Goal: Task Accomplishment & Management: Use online tool/utility

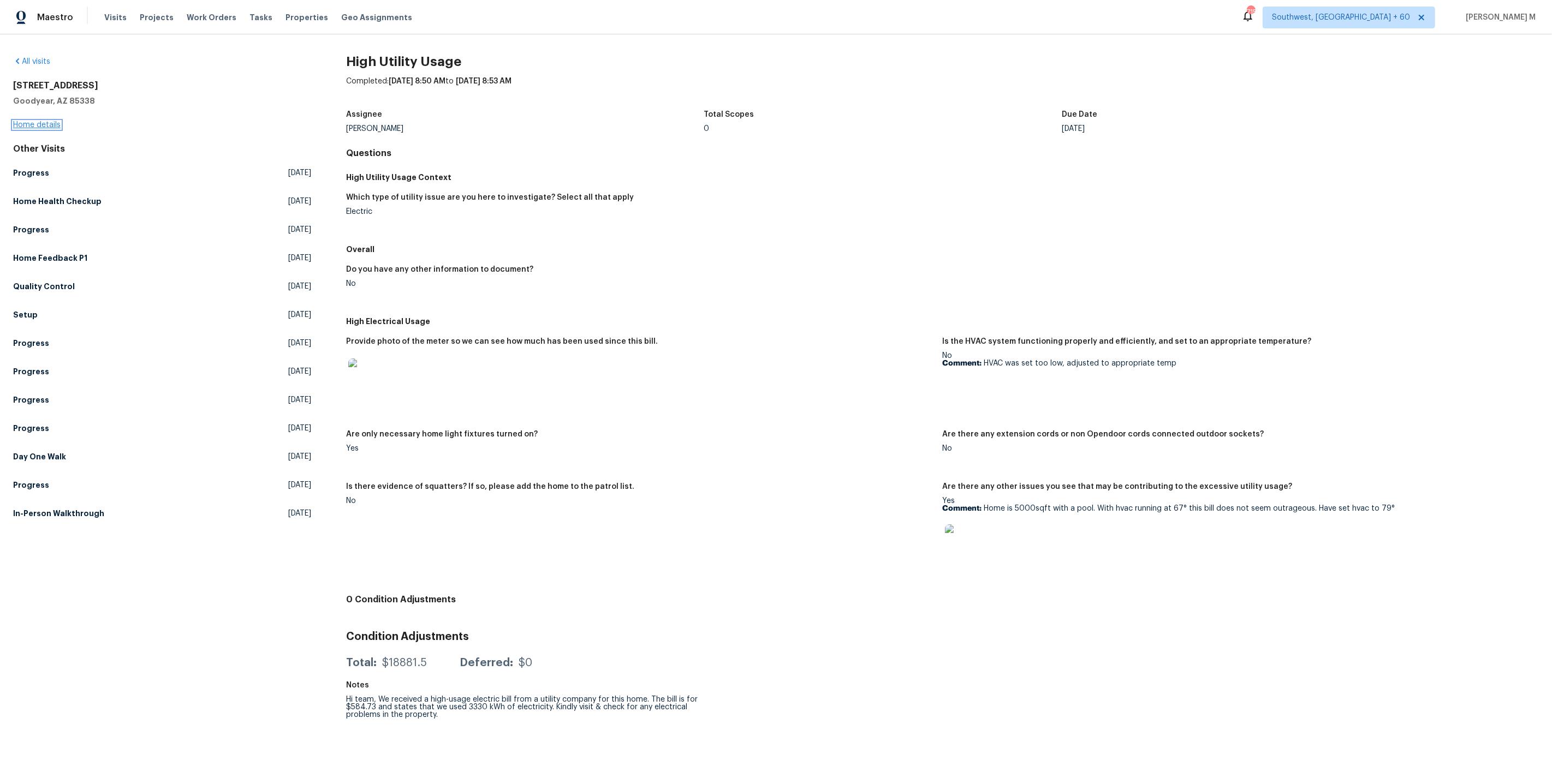
click at [38, 124] on link "Home details" at bounding box center [36, 124] width 47 height 8
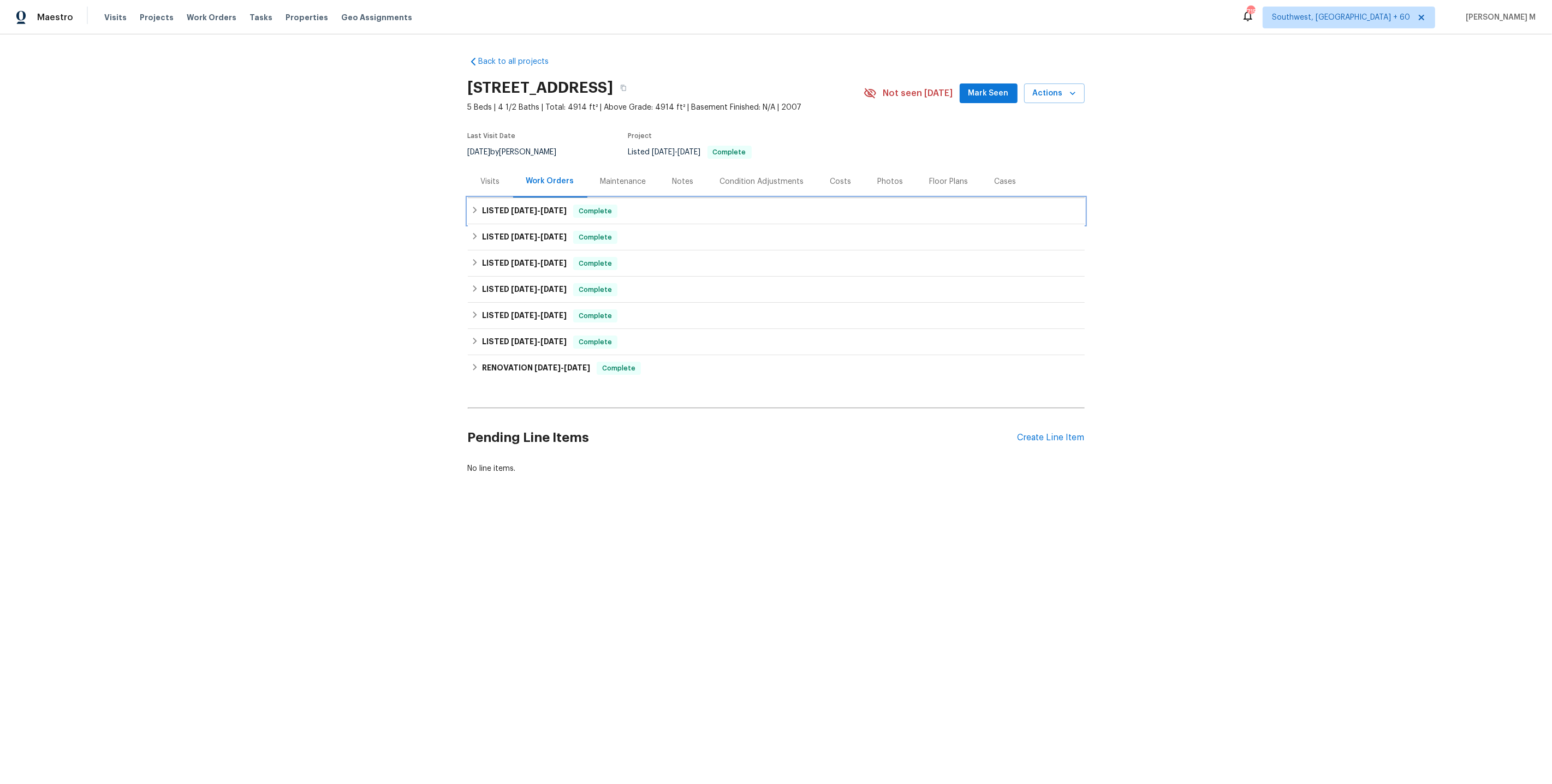
click at [525, 215] on div "LISTED 9/25/25 - 9/30/25 Complete" at bounding box center [776, 210] width 617 height 26
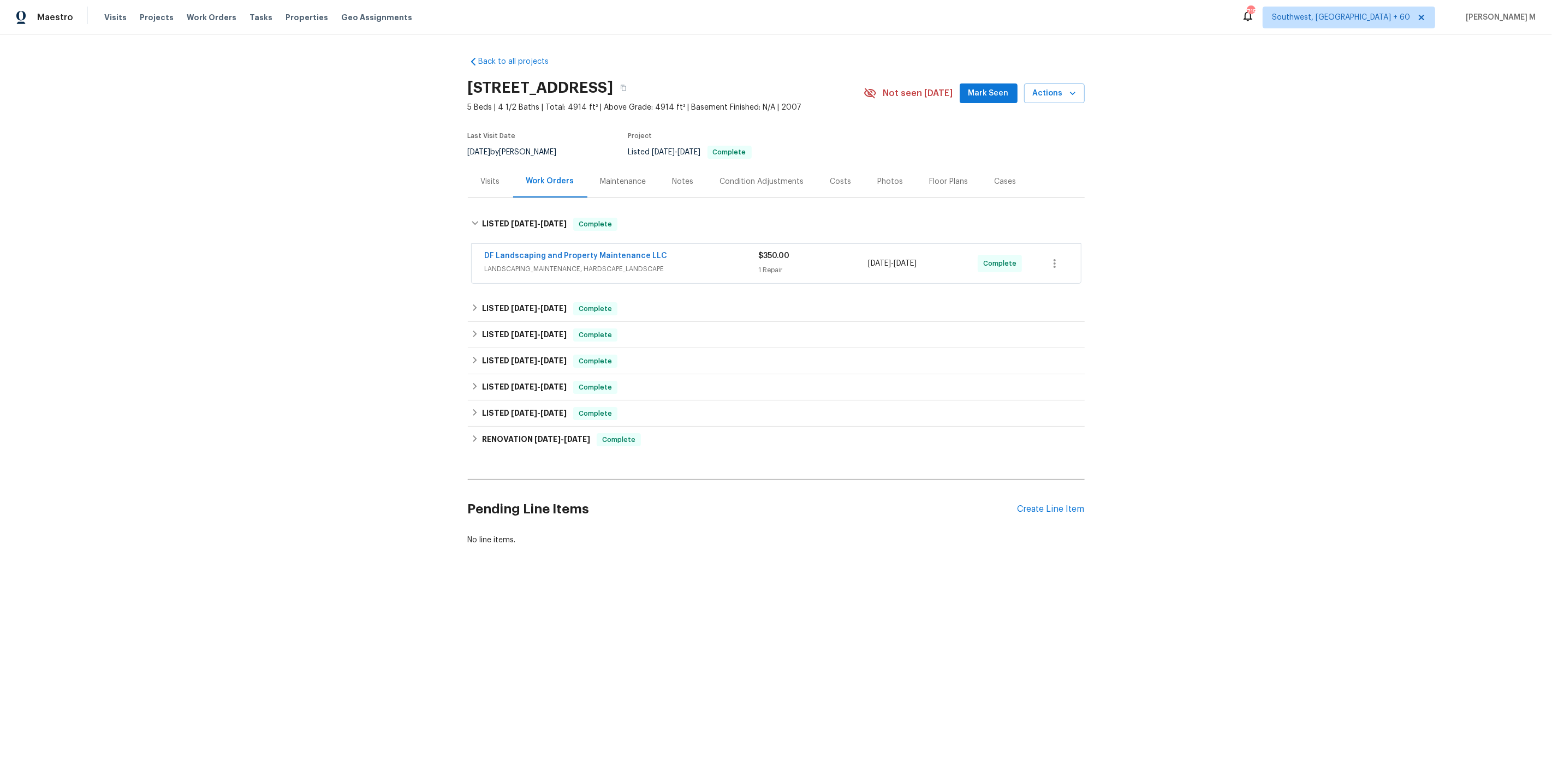
click at [561, 266] on span "LANDSCAPING_MAINTENANCE, HARDSCAPE_LANDSCAPE" at bounding box center [621, 269] width 274 height 11
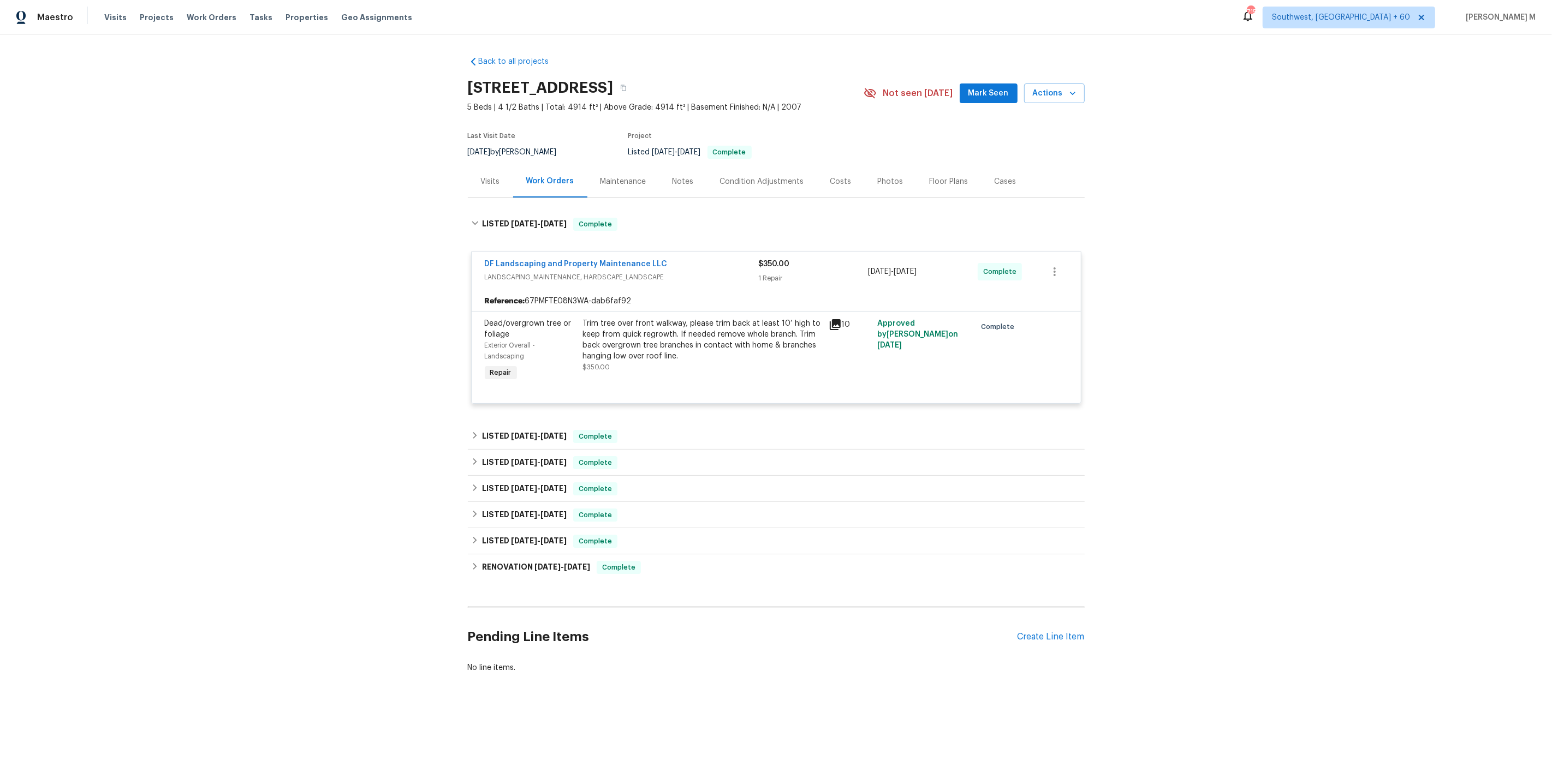
click at [544, 395] on div "Back to all projects 16753 W Apache St, Goodyear, AZ 85338 5 Beds | 4 1/2 Baths…" at bounding box center [776, 364] width 617 height 634
click at [539, 430] on h6 "LISTED 9/10/25 - 9/15/25" at bounding box center [524, 436] width 85 height 13
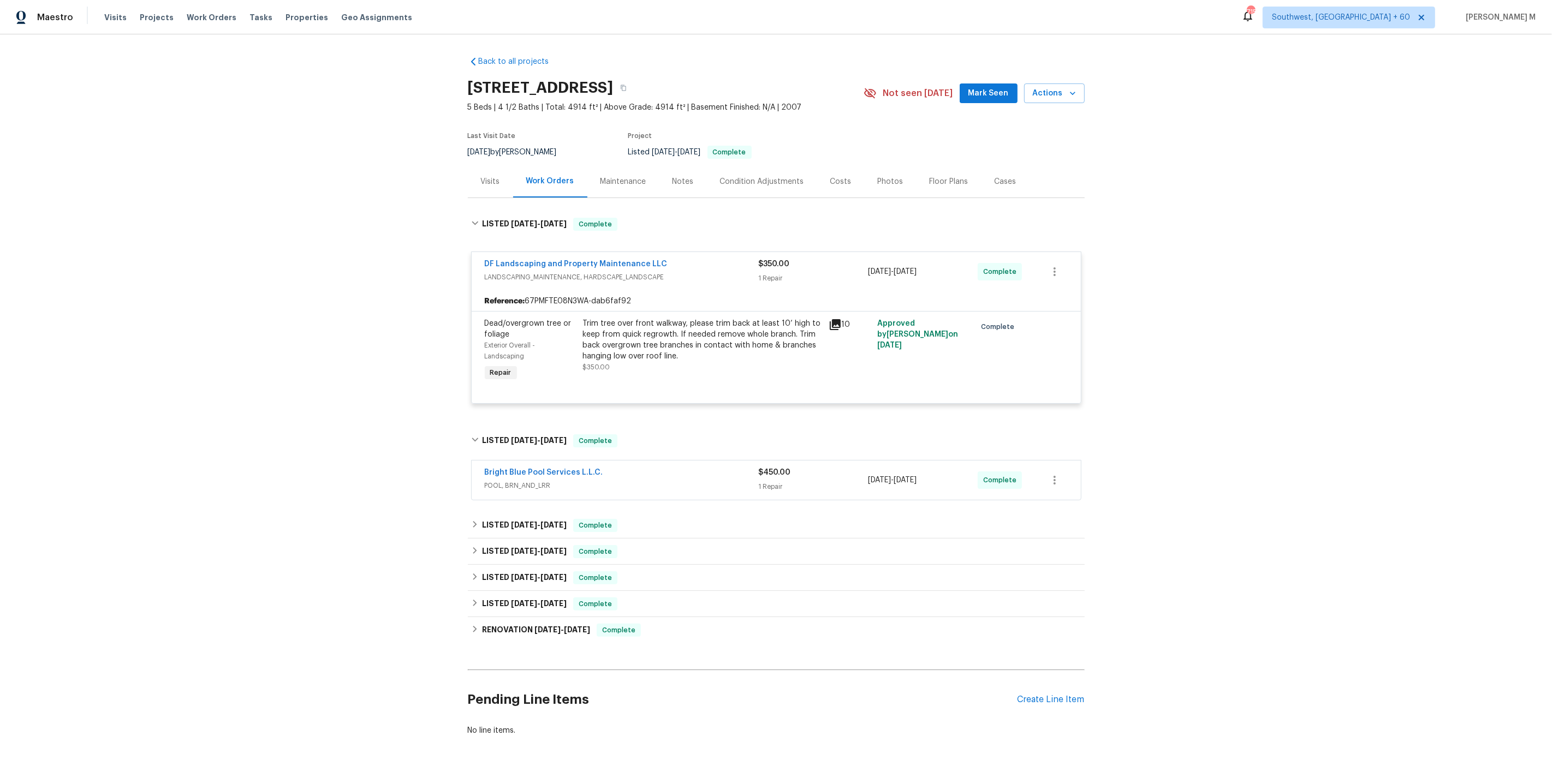
click at [529, 480] on span "POOL, BRN_AND_LRR" at bounding box center [621, 485] width 274 height 11
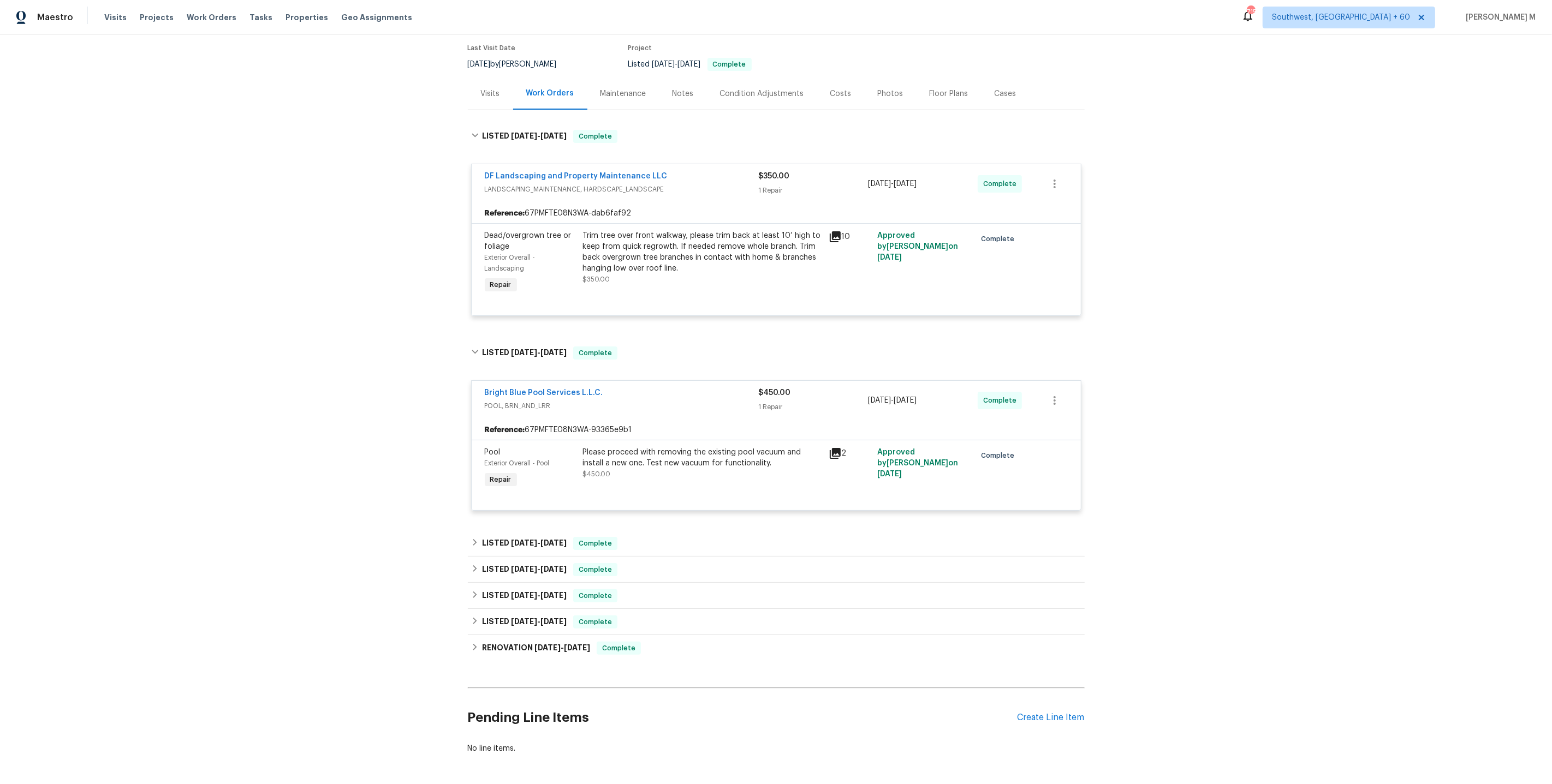
scroll to position [102, 0]
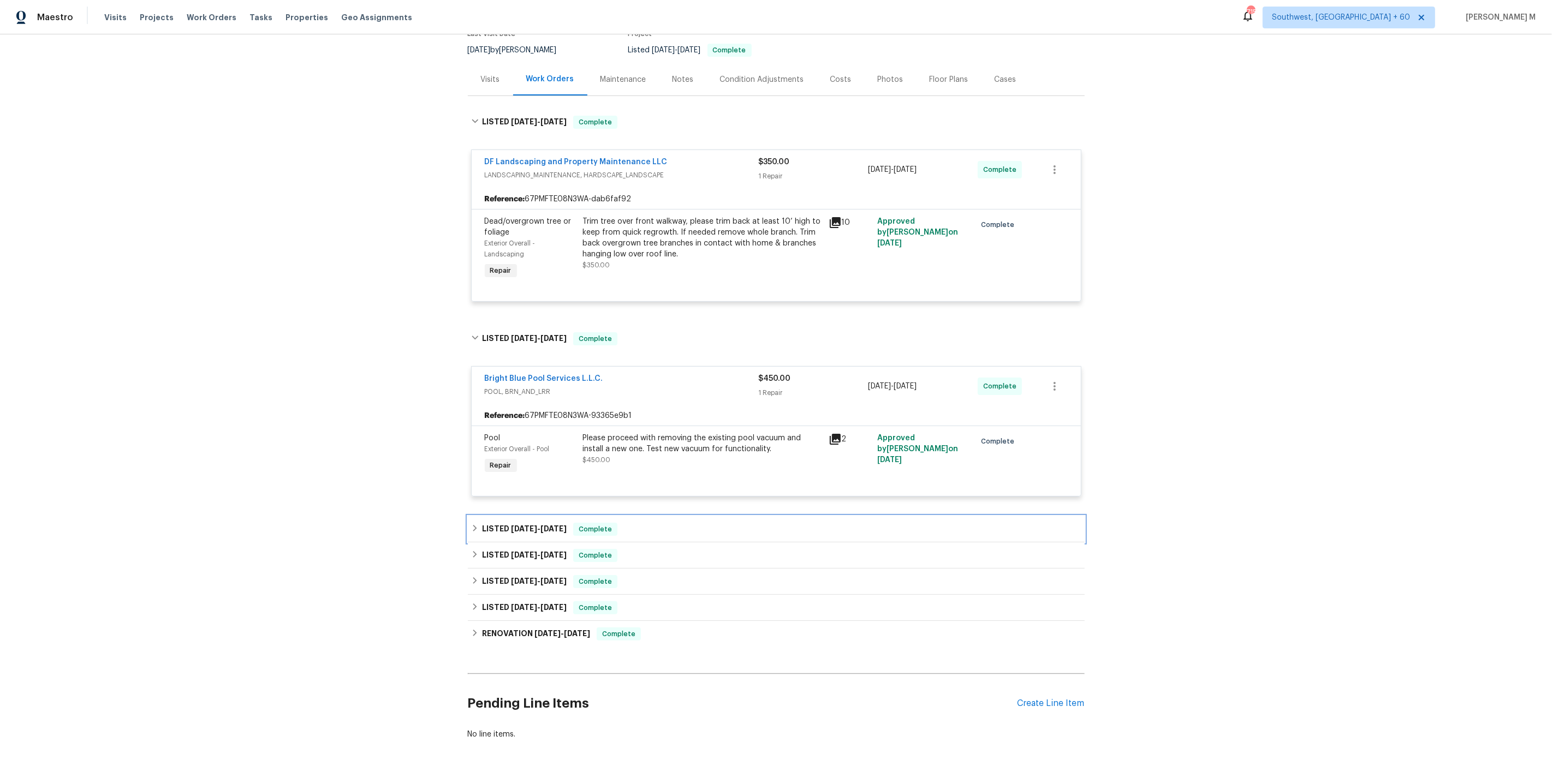
click at [522, 525] on span "7/28/25" at bounding box center [523, 528] width 26 height 8
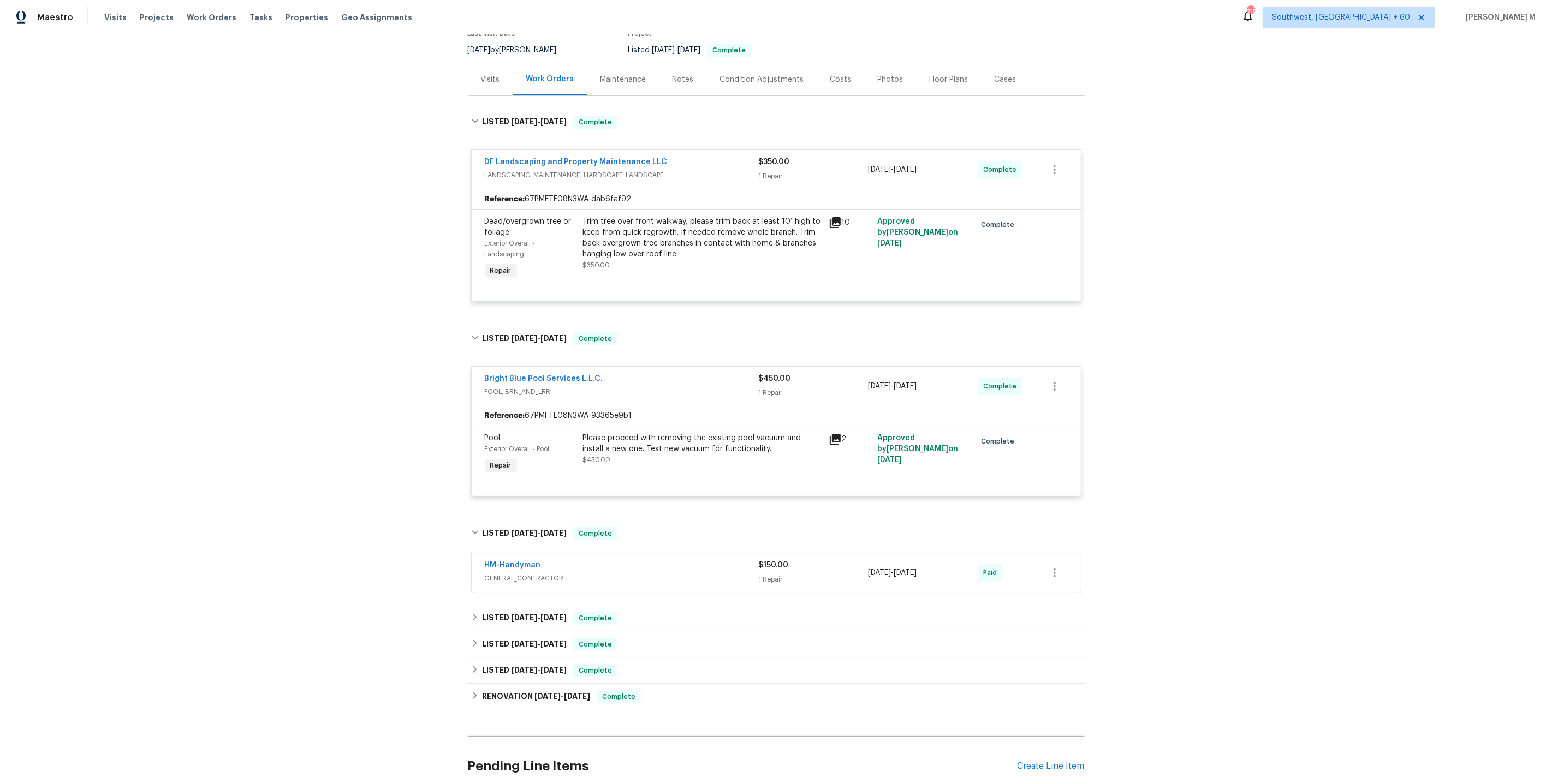
click at [623, 74] on div "Maintenance" at bounding box center [623, 79] width 46 height 11
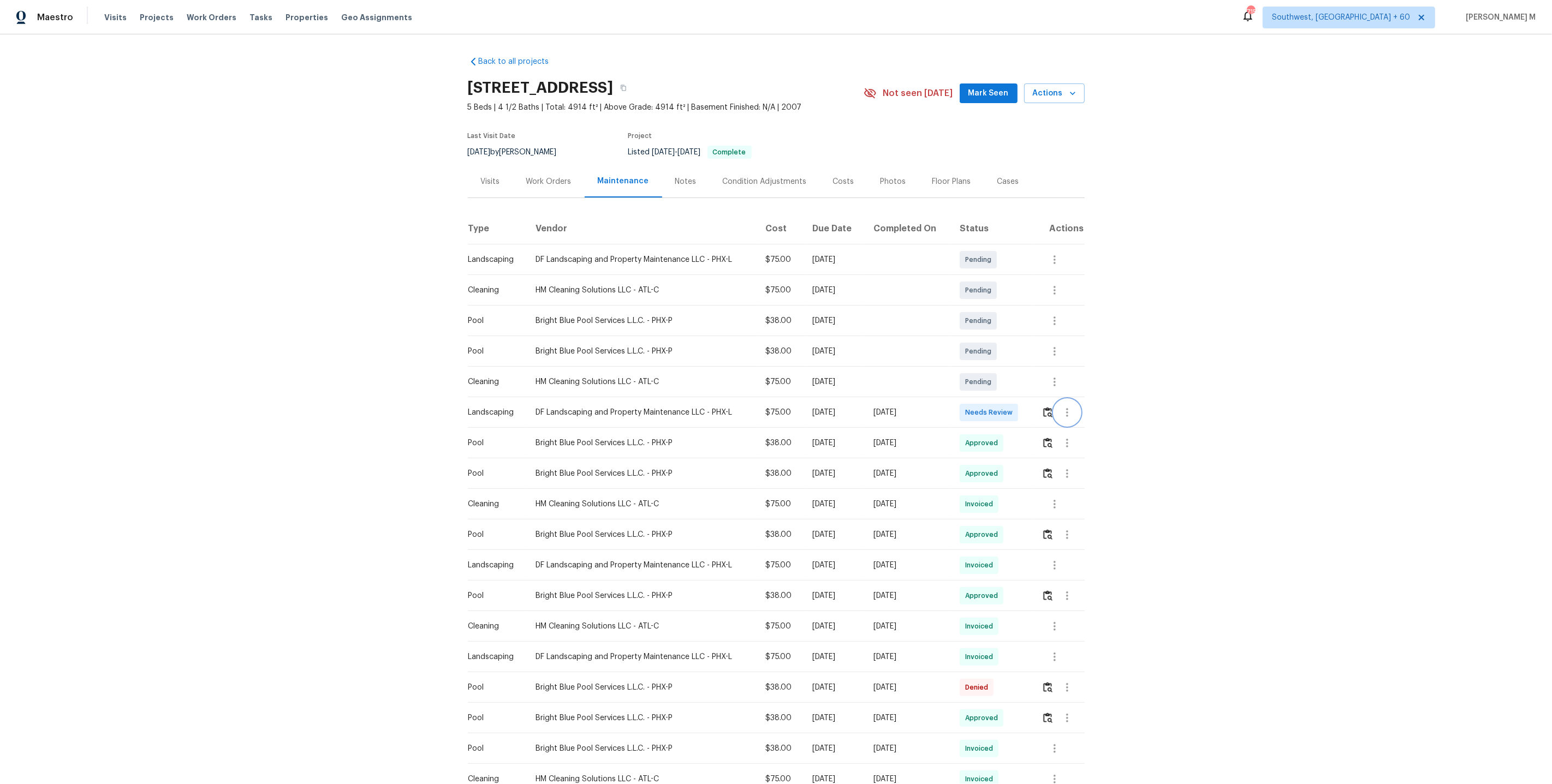
click at [1074, 406] on icon "button" at bounding box center [1067, 411] width 13 height 13
click at [1074, 406] on li "Message vendor" at bounding box center [1094, 406] width 76 height 18
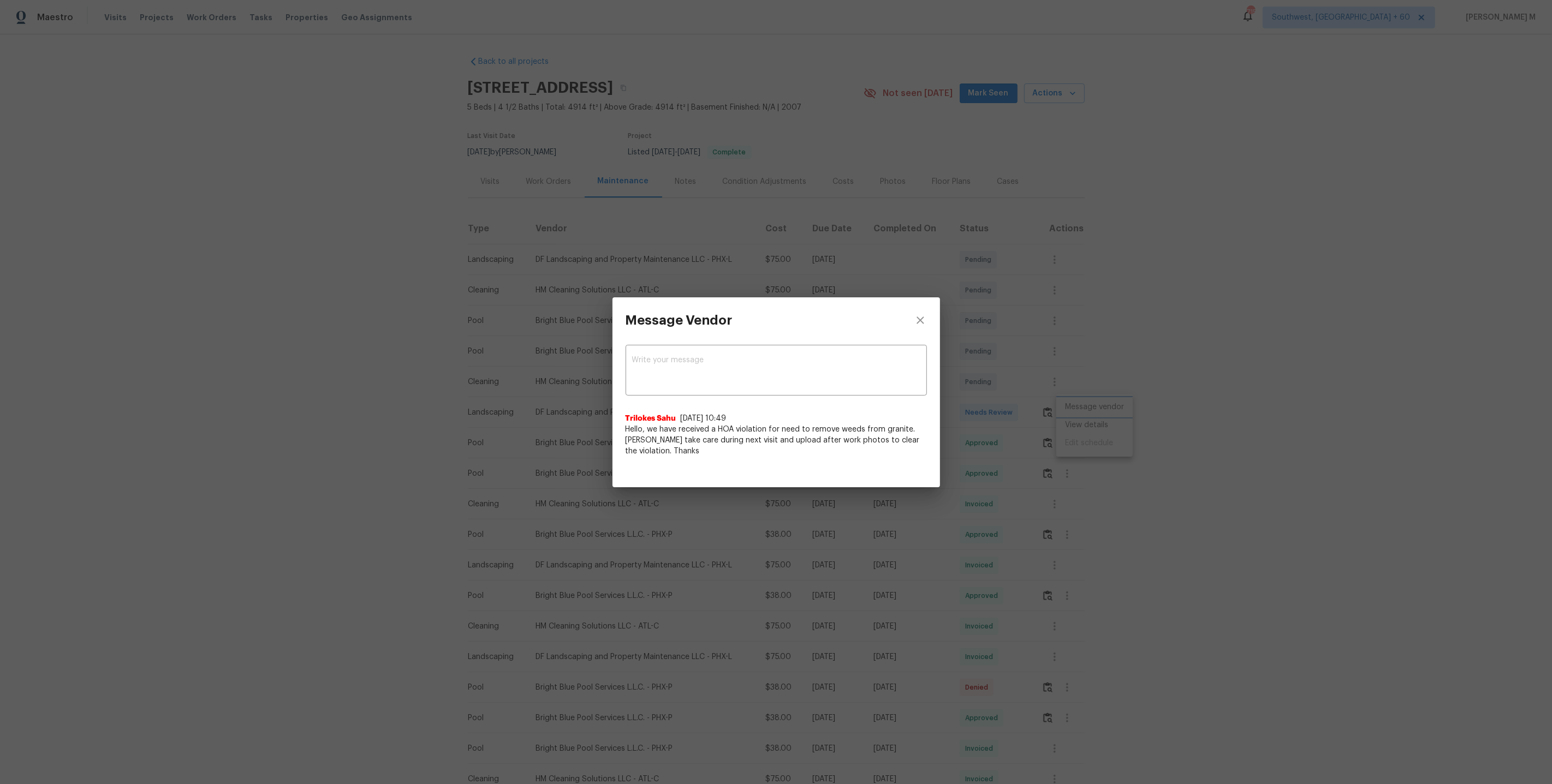
click at [977, 362] on div "Message Vendor x ​ Trilokes Sahu 6/20/25, 10:49 Hello, we have received a HOA v…" at bounding box center [776, 392] width 1552 height 784
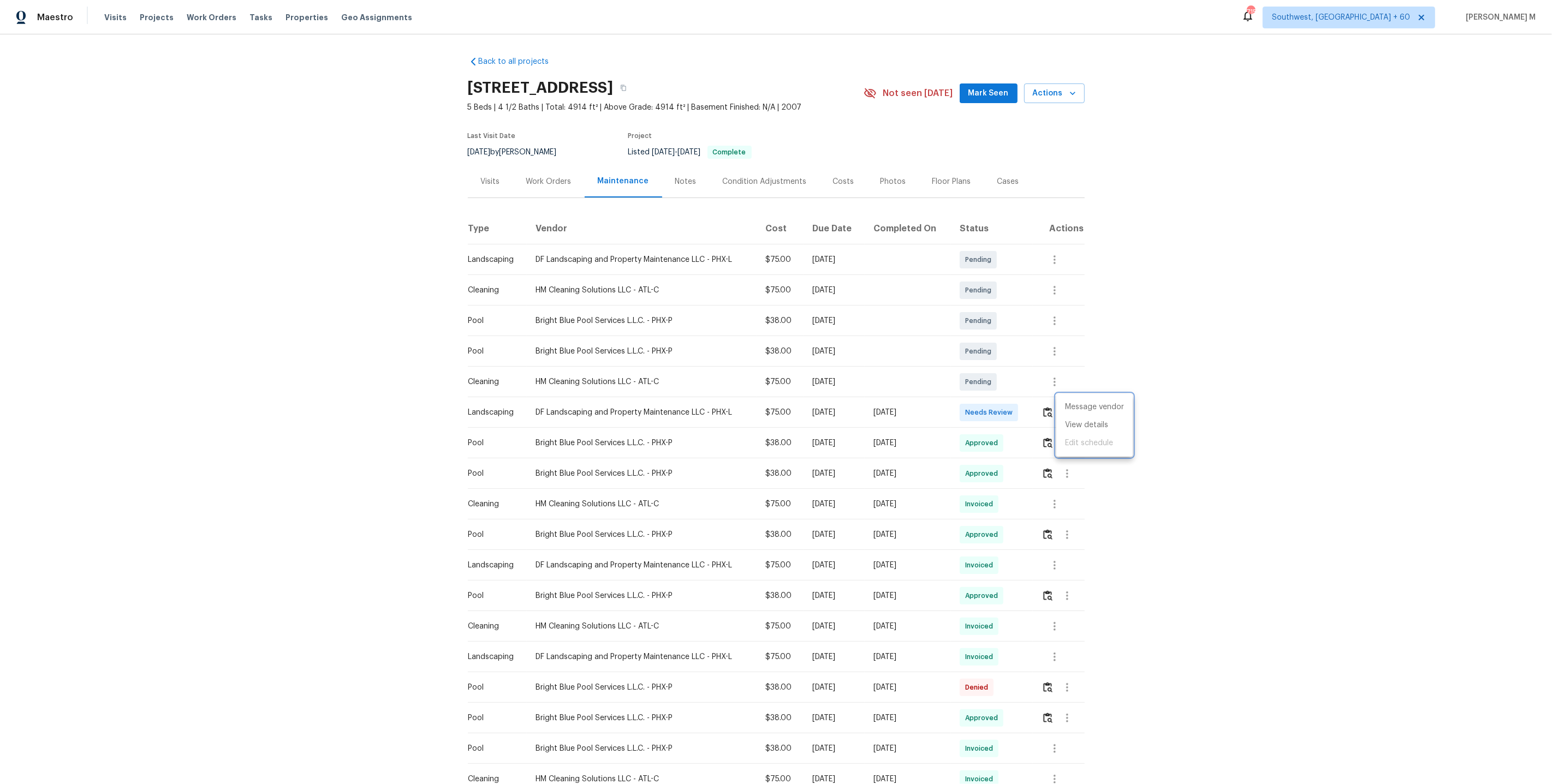
click at [549, 170] on div at bounding box center [776, 392] width 1552 height 784
click at [486, 181] on div "Visits" at bounding box center [490, 182] width 19 height 11
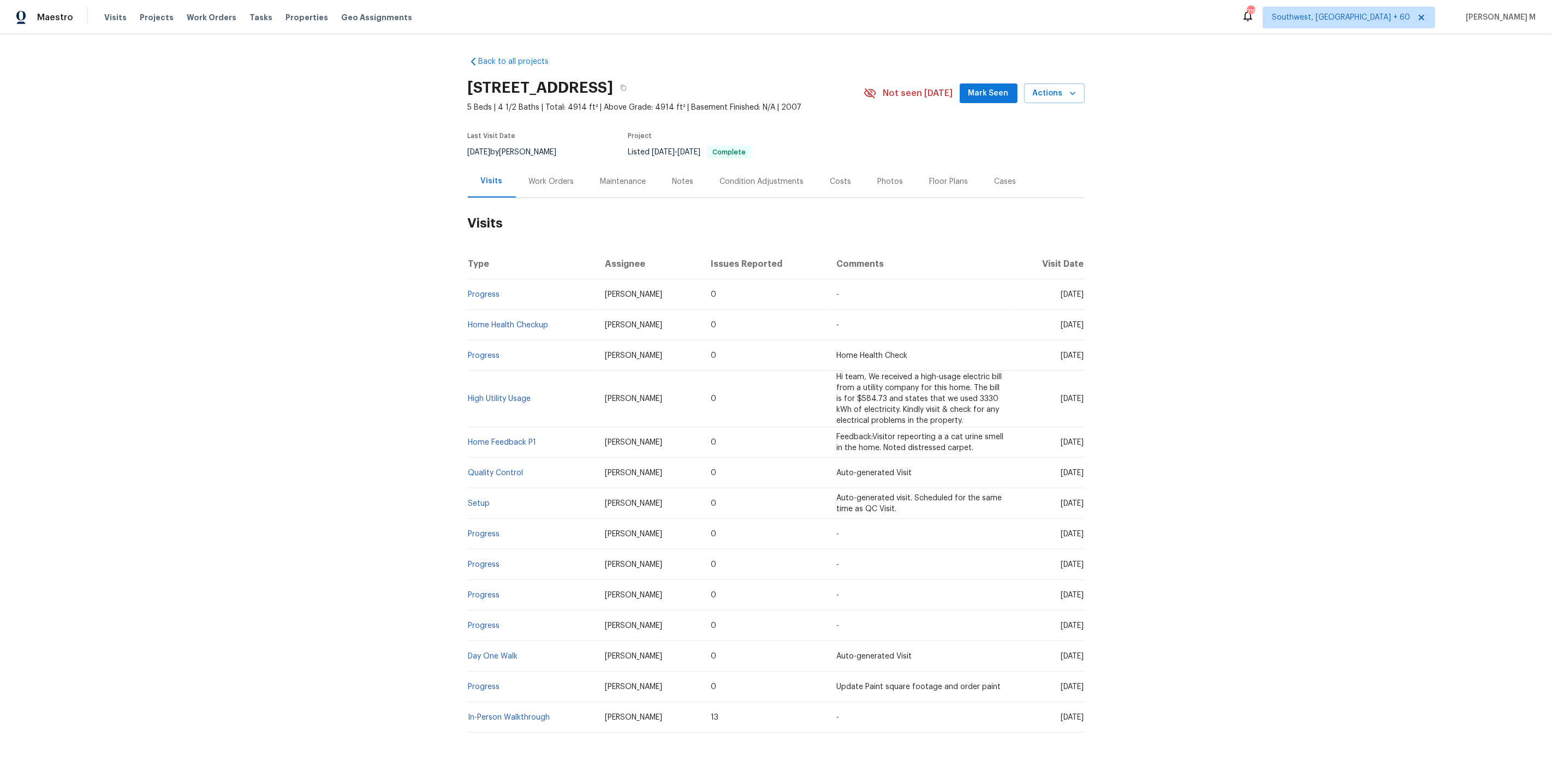
click at [546, 177] on div "Work Orders" at bounding box center [552, 182] width 46 height 11
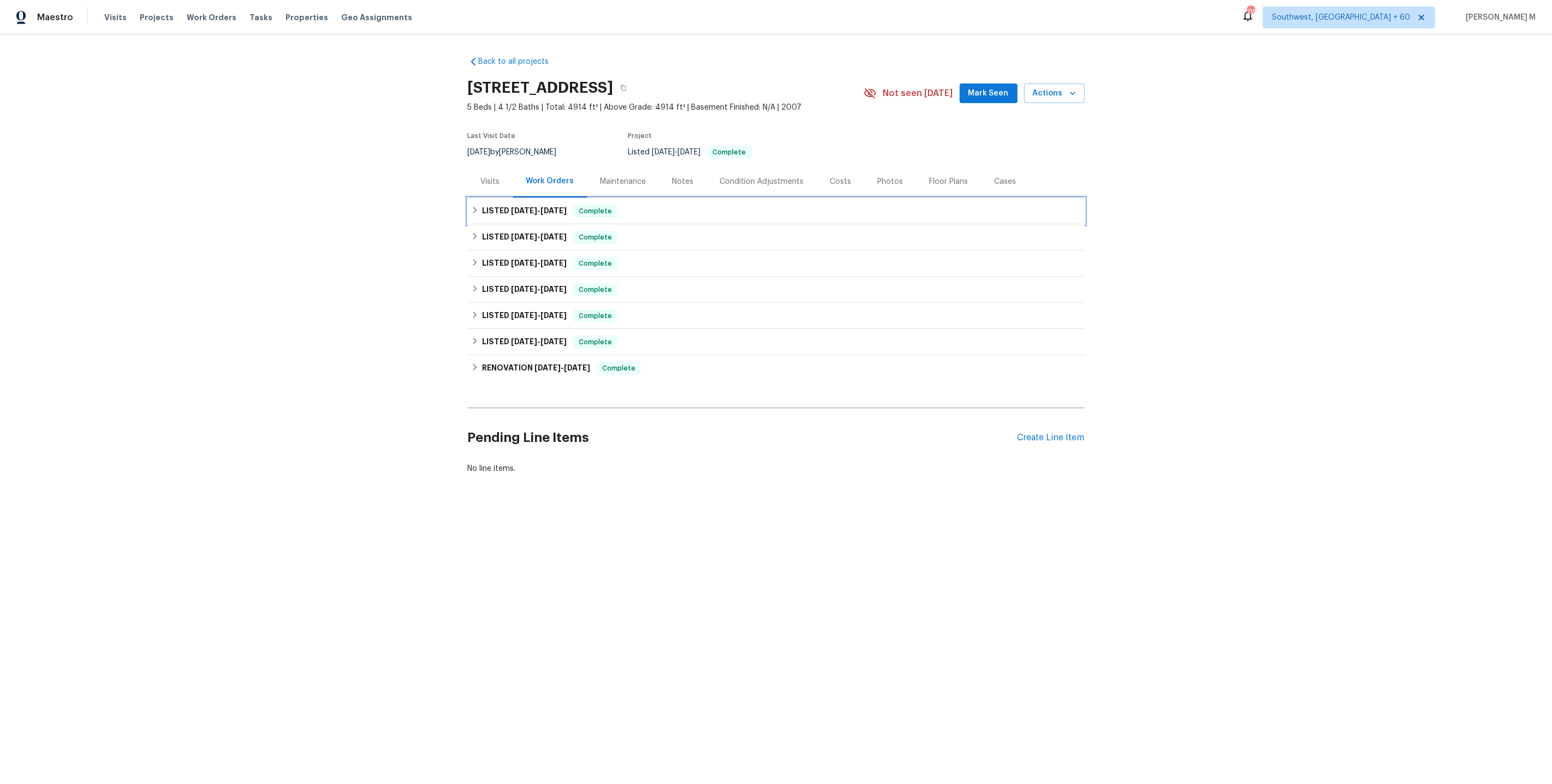
click at [518, 209] on h6 "LISTED 9/25/25 - 9/30/25" at bounding box center [524, 210] width 85 height 13
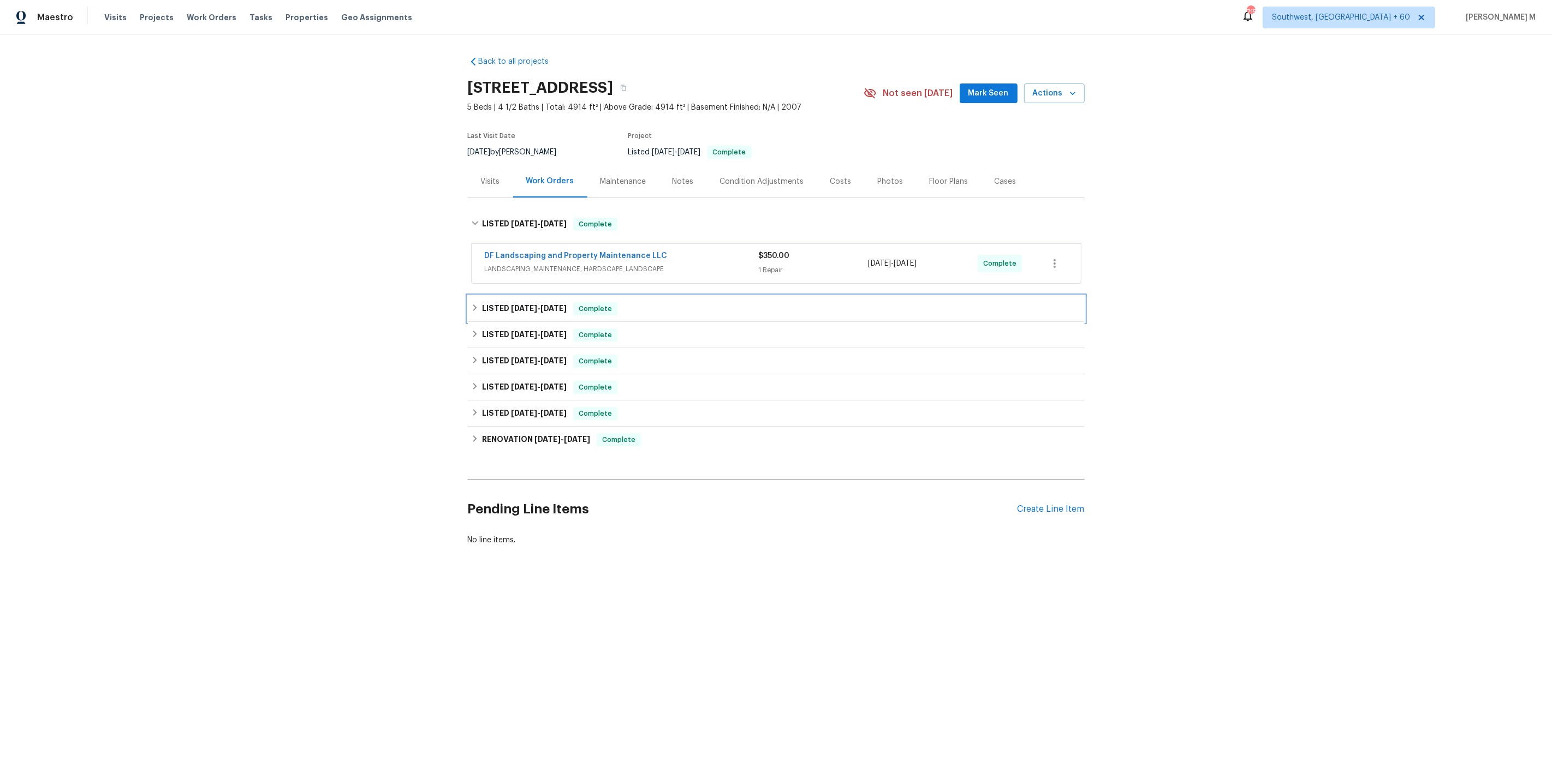
click at [504, 296] on div "LISTED 9/10/25 - 9/15/25 Complete" at bounding box center [776, 308] width 617 height 26
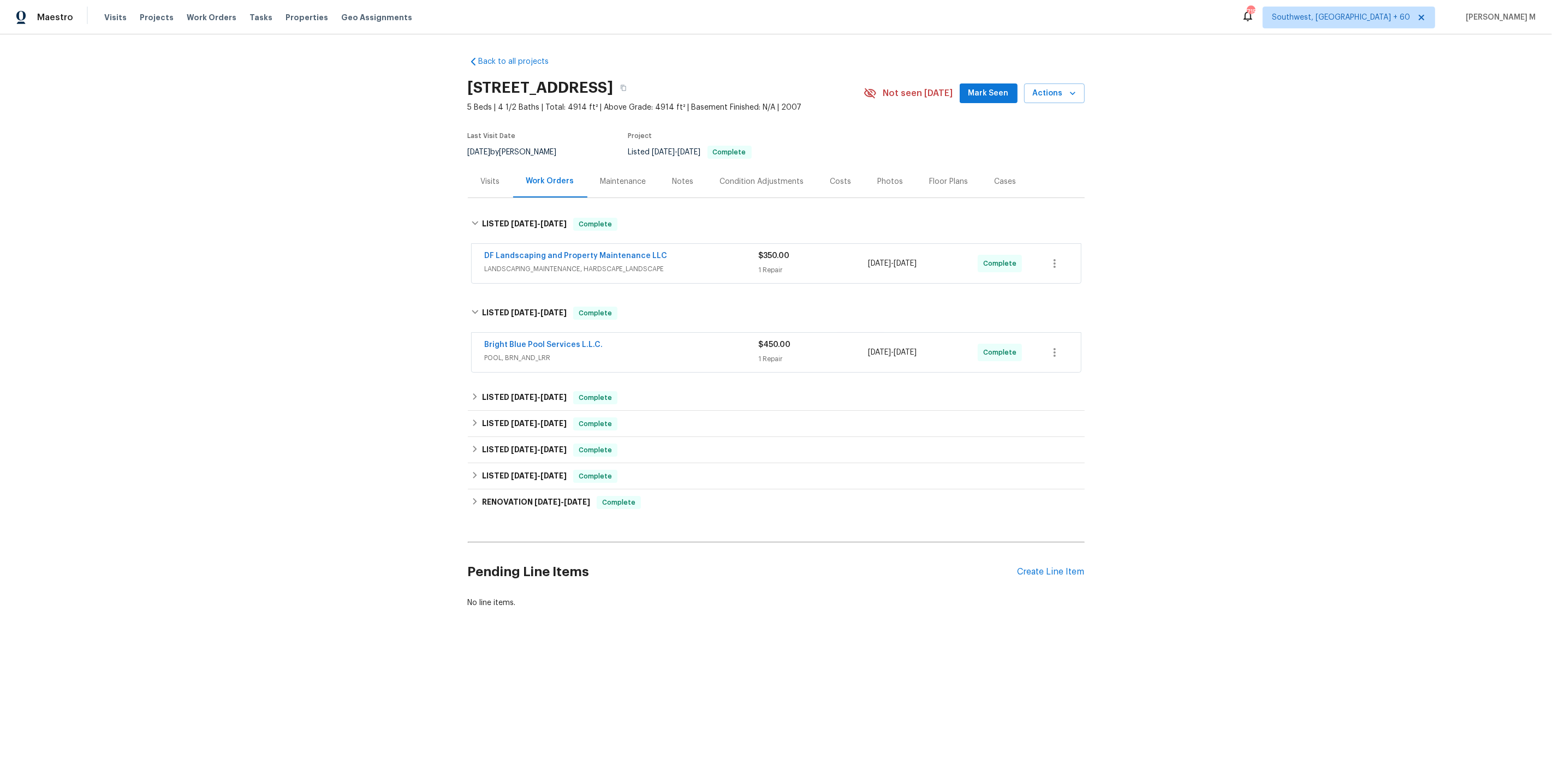
click at [478, 180] on div "Visits" at bounding box center [490, 182] width 46 height 32
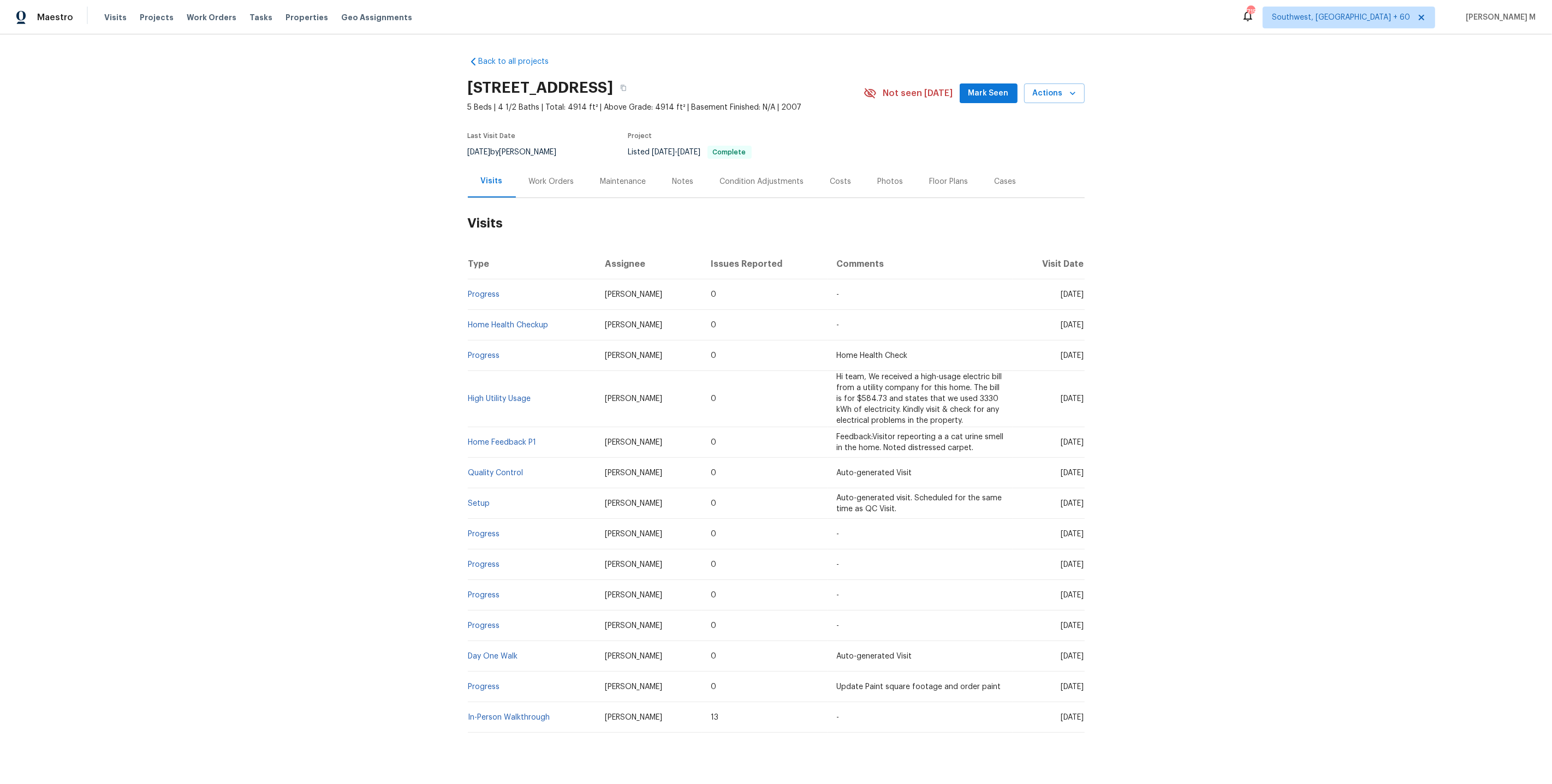
click at [541, 185] on div "Work Orders" at bounding box center [551, 182] width 72 height 32
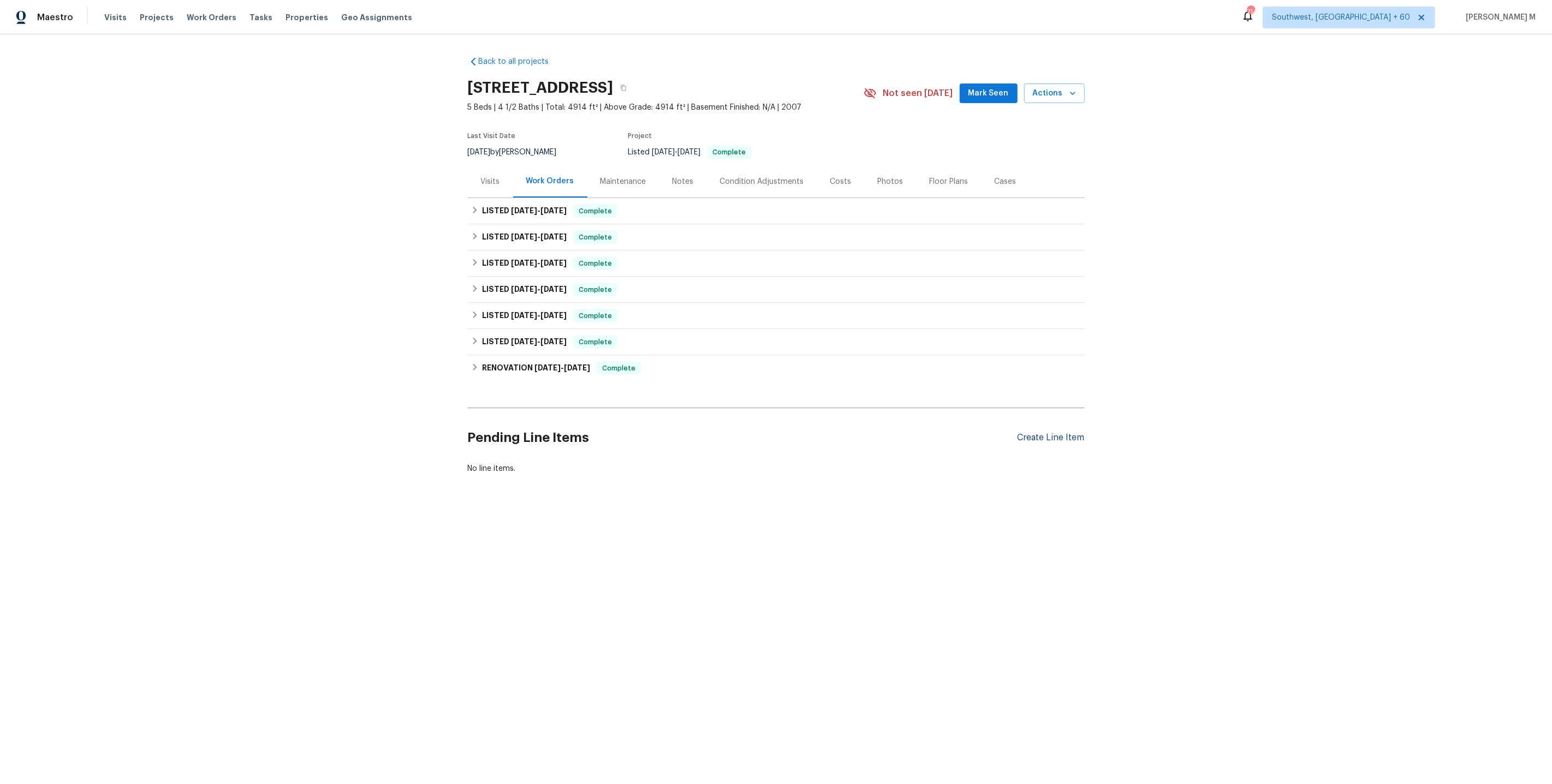
click at [1069, 433] on div "Create Line Item" at bounding box center [1051, 438] width 67 height 10
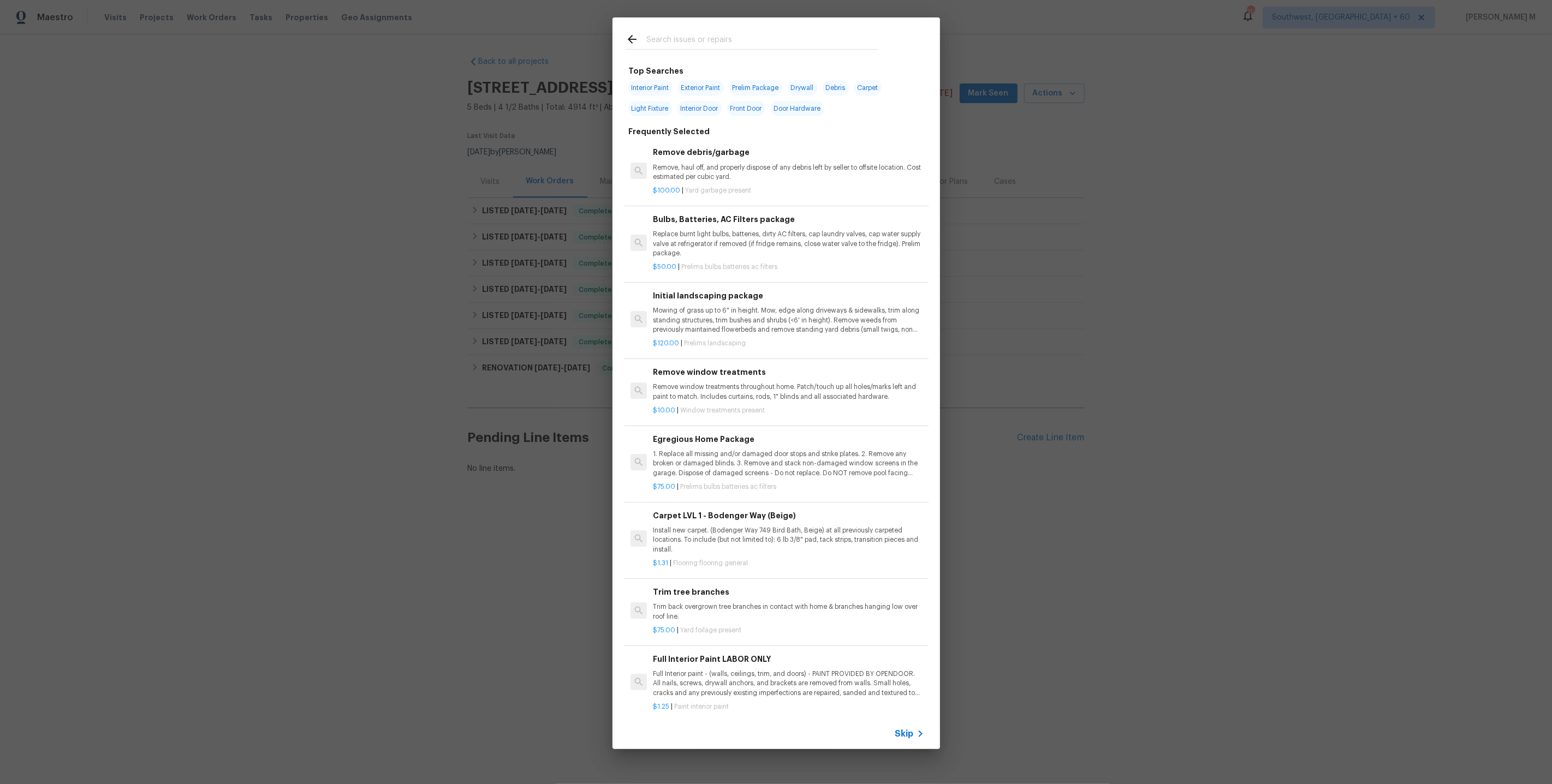
click at [907, 737] on span "Skip" at bounding box center [904, 733] width 19 height 11
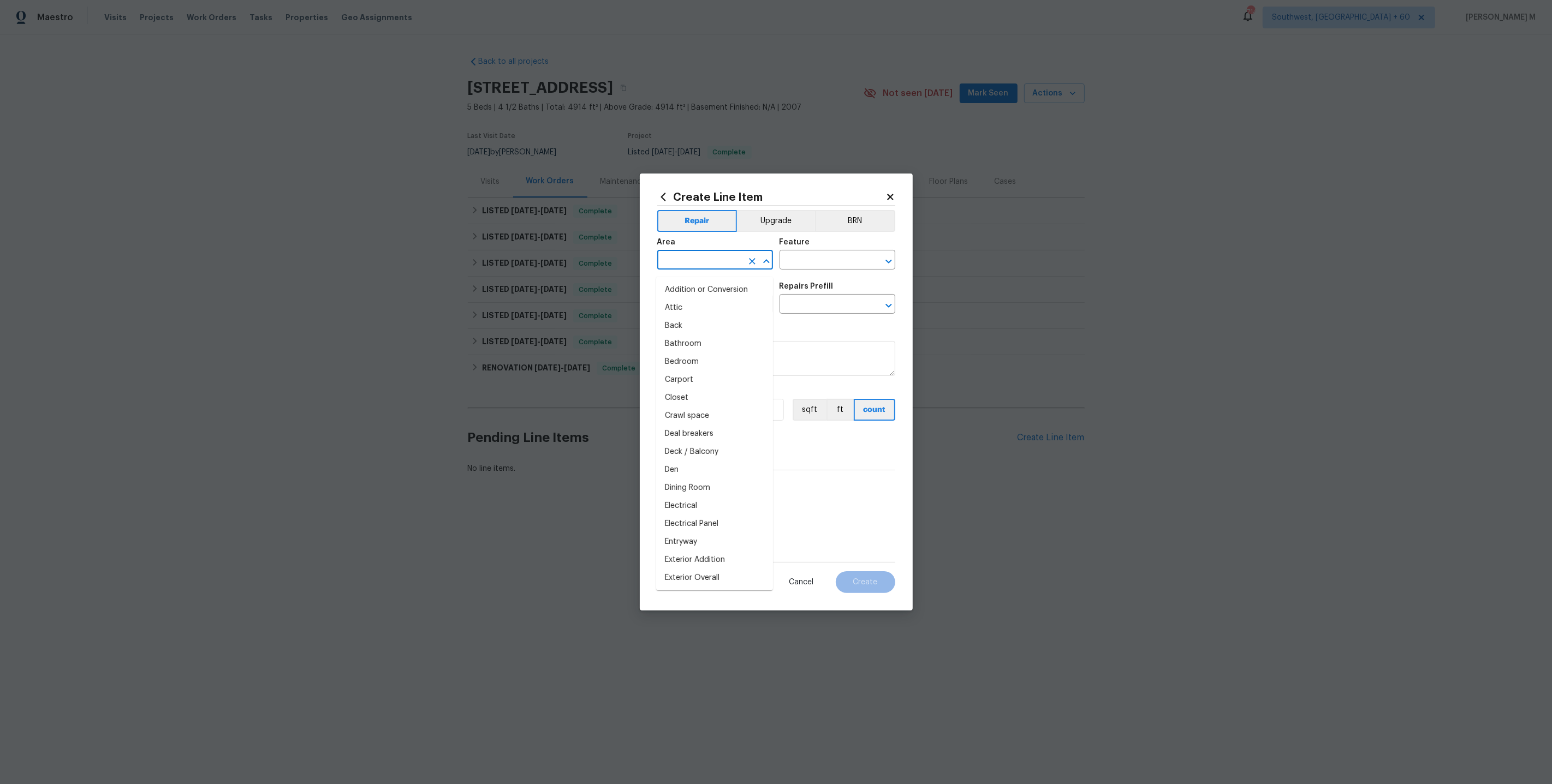
click at [725, 270] on input "text" at bounding box center [699, 261] width 85 height 17
click at [722, 291] on li "Electrical" at bounding box center [714, 290] width 117 height 18
type input "Electrical"
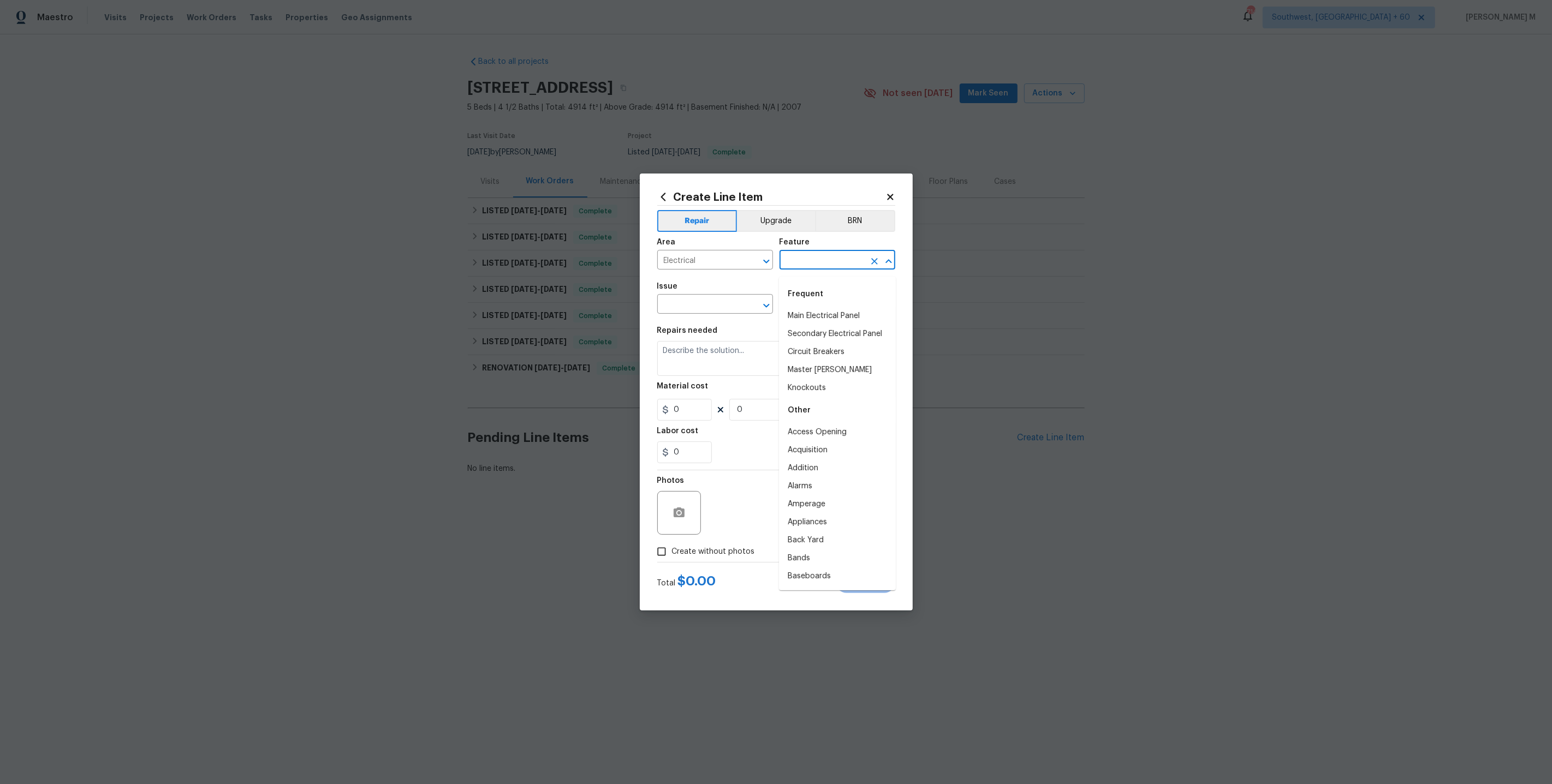
click at [810, 268] on input "text" at bounding box center [822, 261] width 85 height 17
click at [819, 309] on li "Main Electrical Panel" at bounding box center [837, 316] width 117 height 18
type input "Main Electrical Panel"
click at [679, 302] on input "text" at bounding box center [699, 305] width 85 height 17
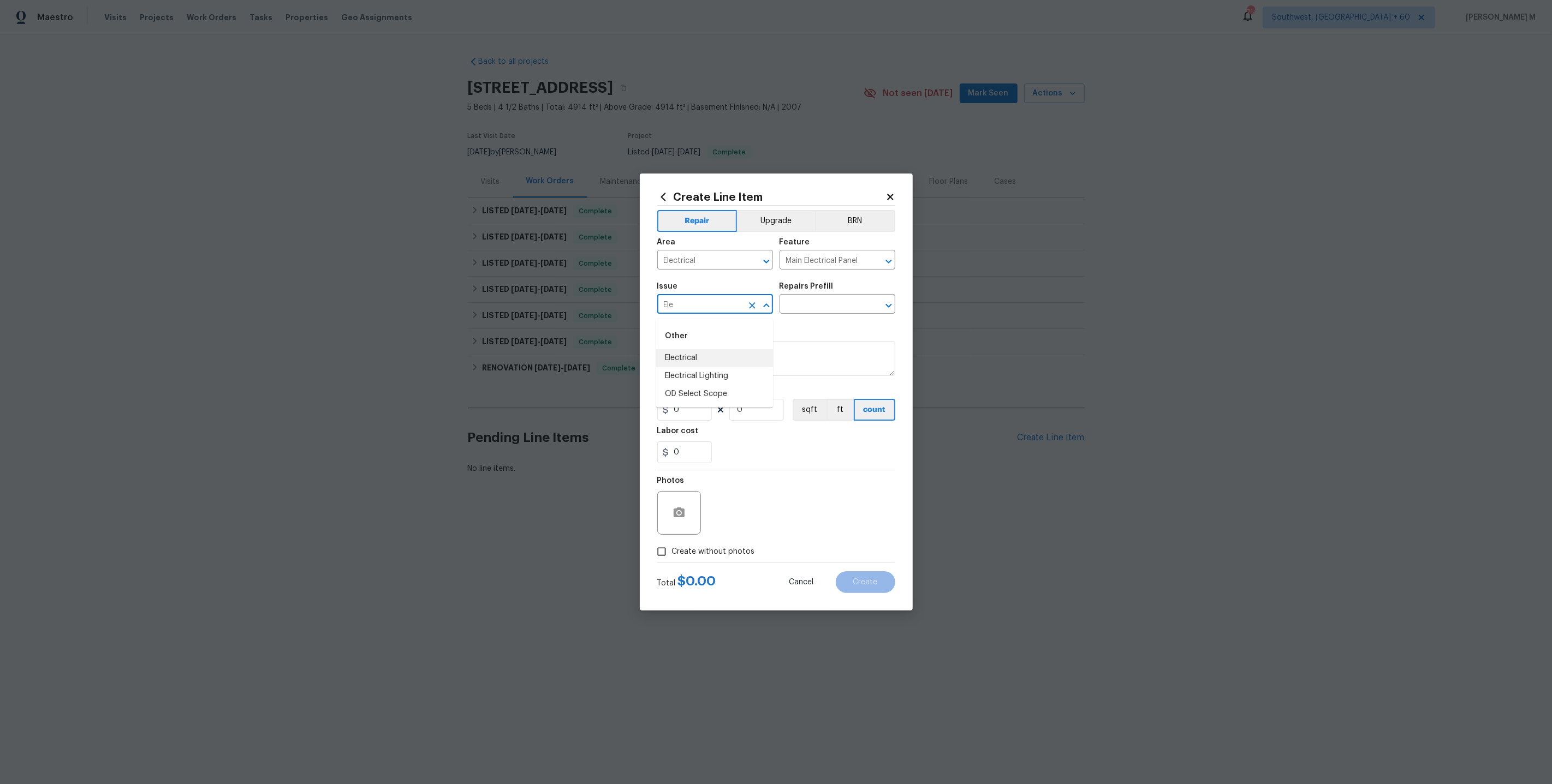
click at [677, 362] on li "Electrical" at bounding box center [714, 357] width 117 height 18
type input "Electrical"
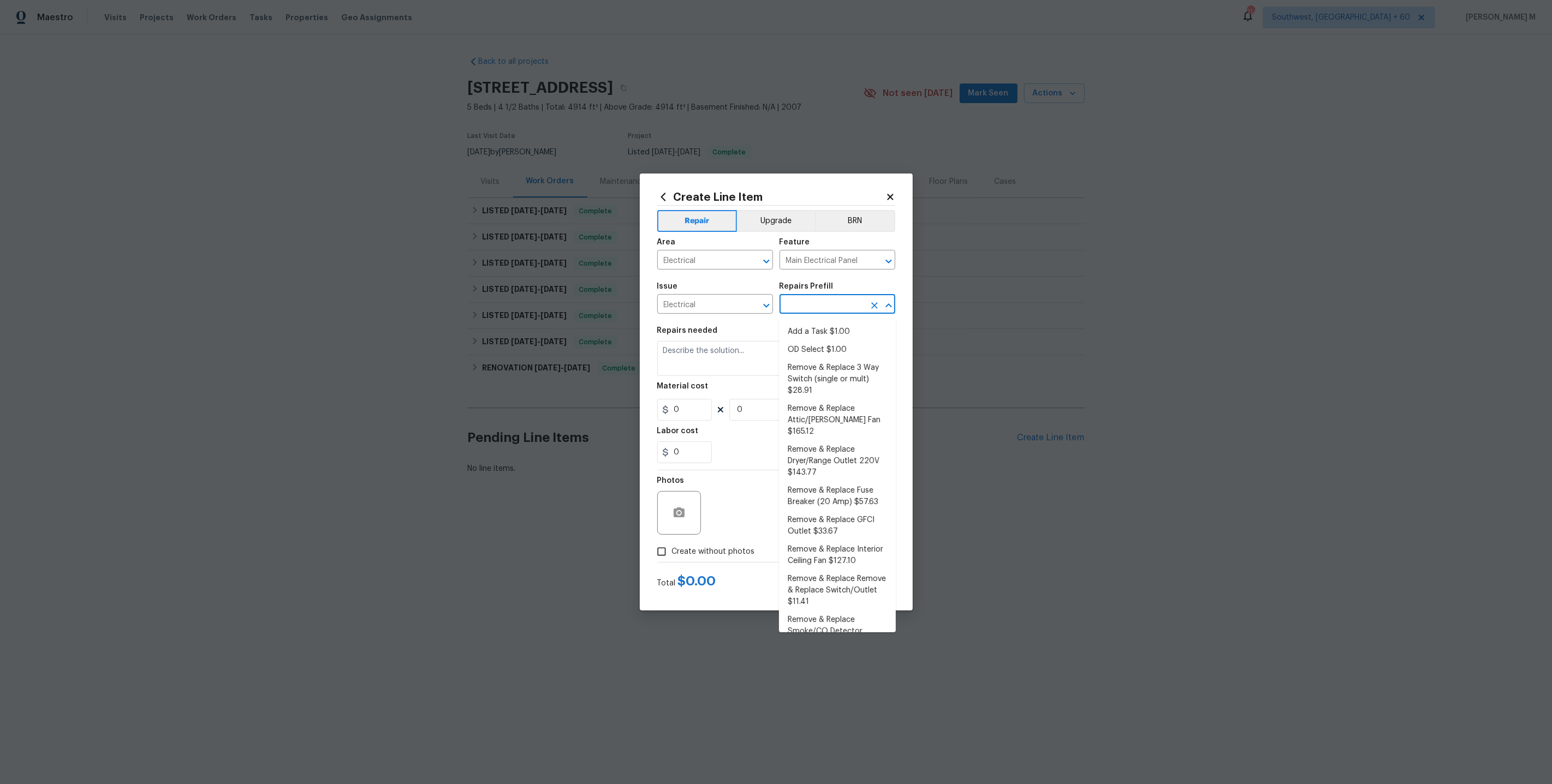
click at [816, 308] on input "text" at bounding box center [822, 305] width 85 height 17
click at [812, 330] on li "Add a Task $1.00" at bounding box center [837, 331] width 117 height 18
type input "Add a Task $1.00"
type textarea "HPM to detail"
type input "1"
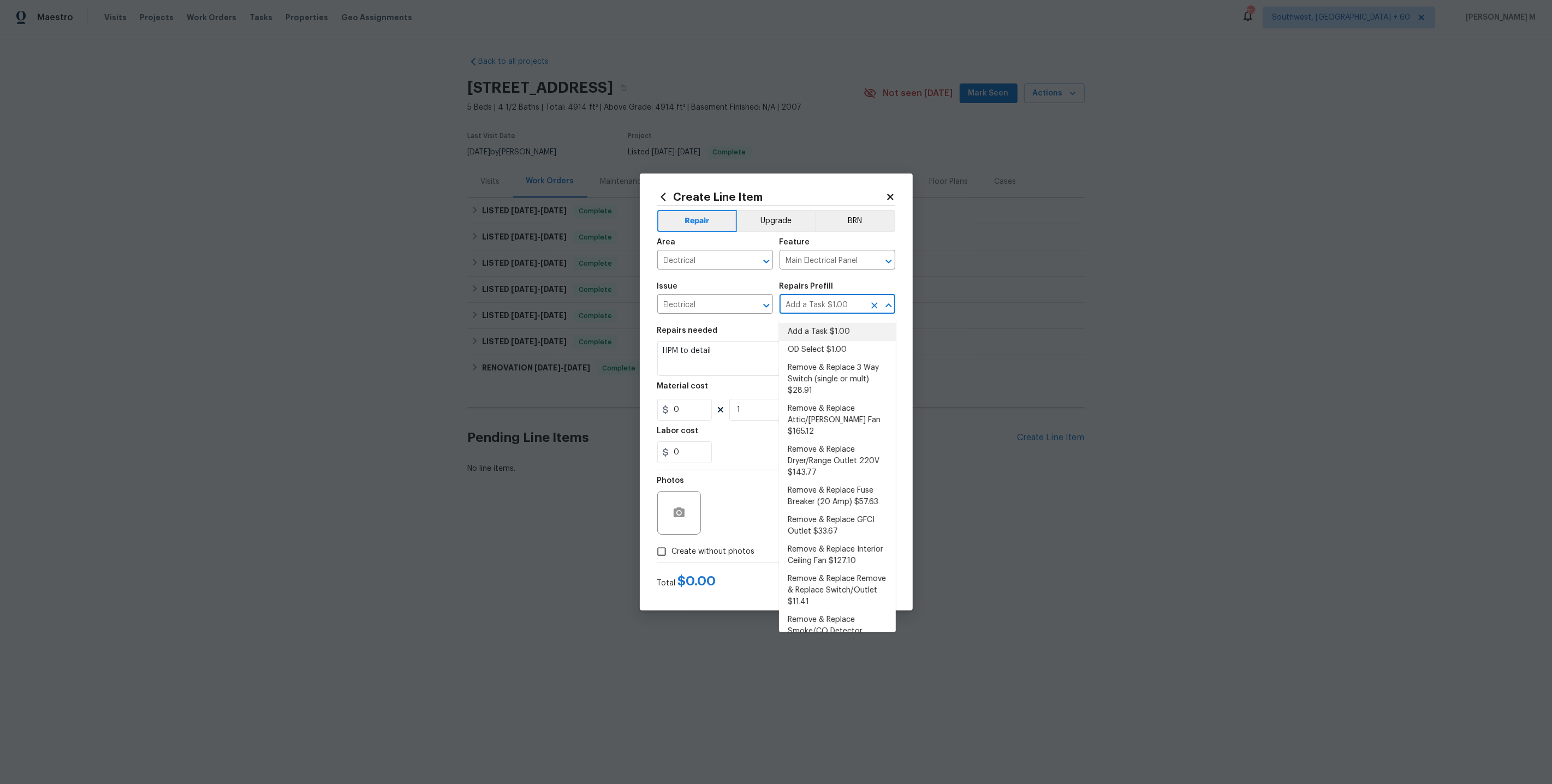
type input "1"
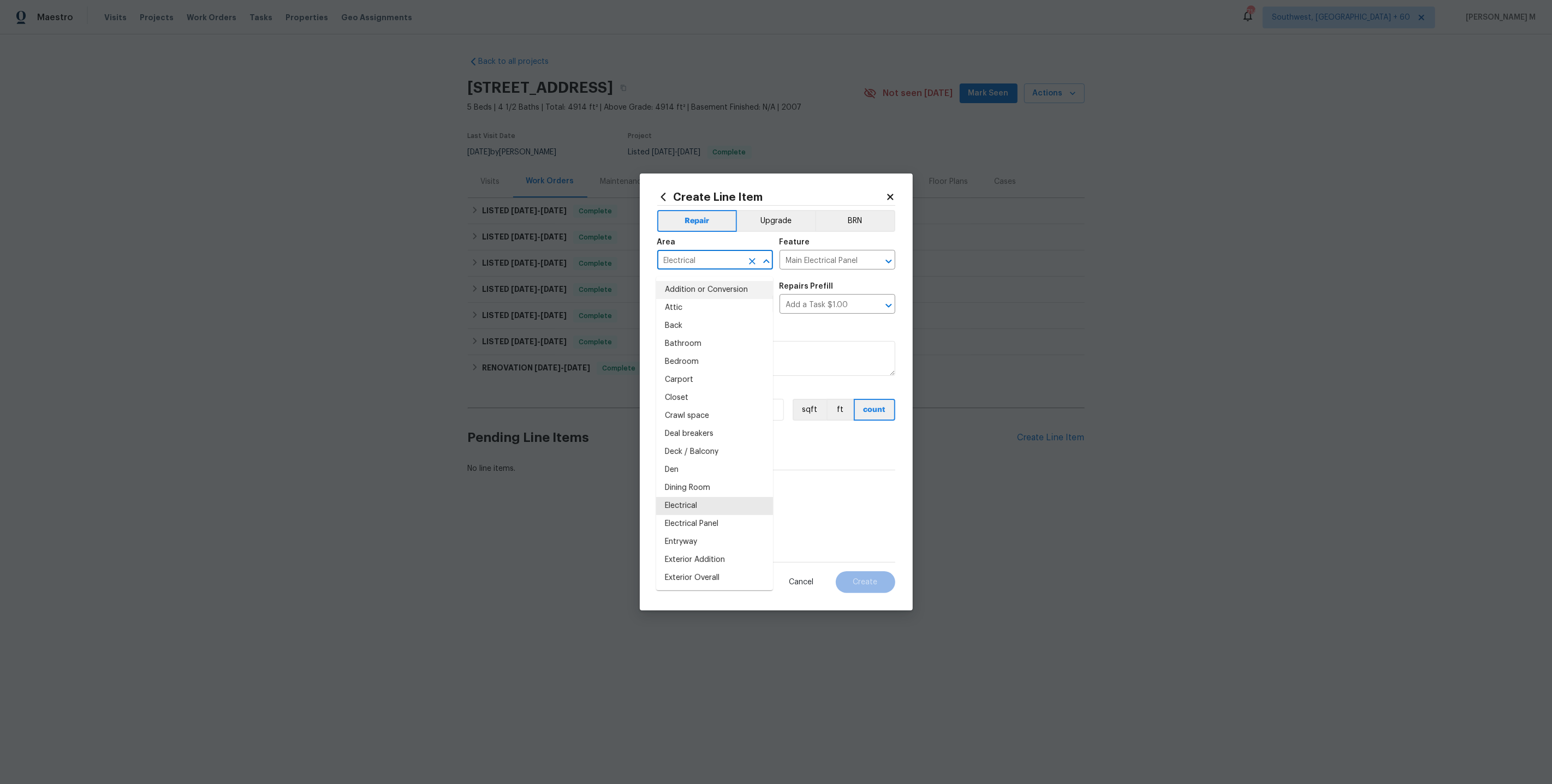
click at [691, 270] on input "Electrical" at bounding box center [699, 261] width 85 height 17
click at [811, 265] on input "Main Electrical Panel" at bounding box center [822, 261] width 85 height 17
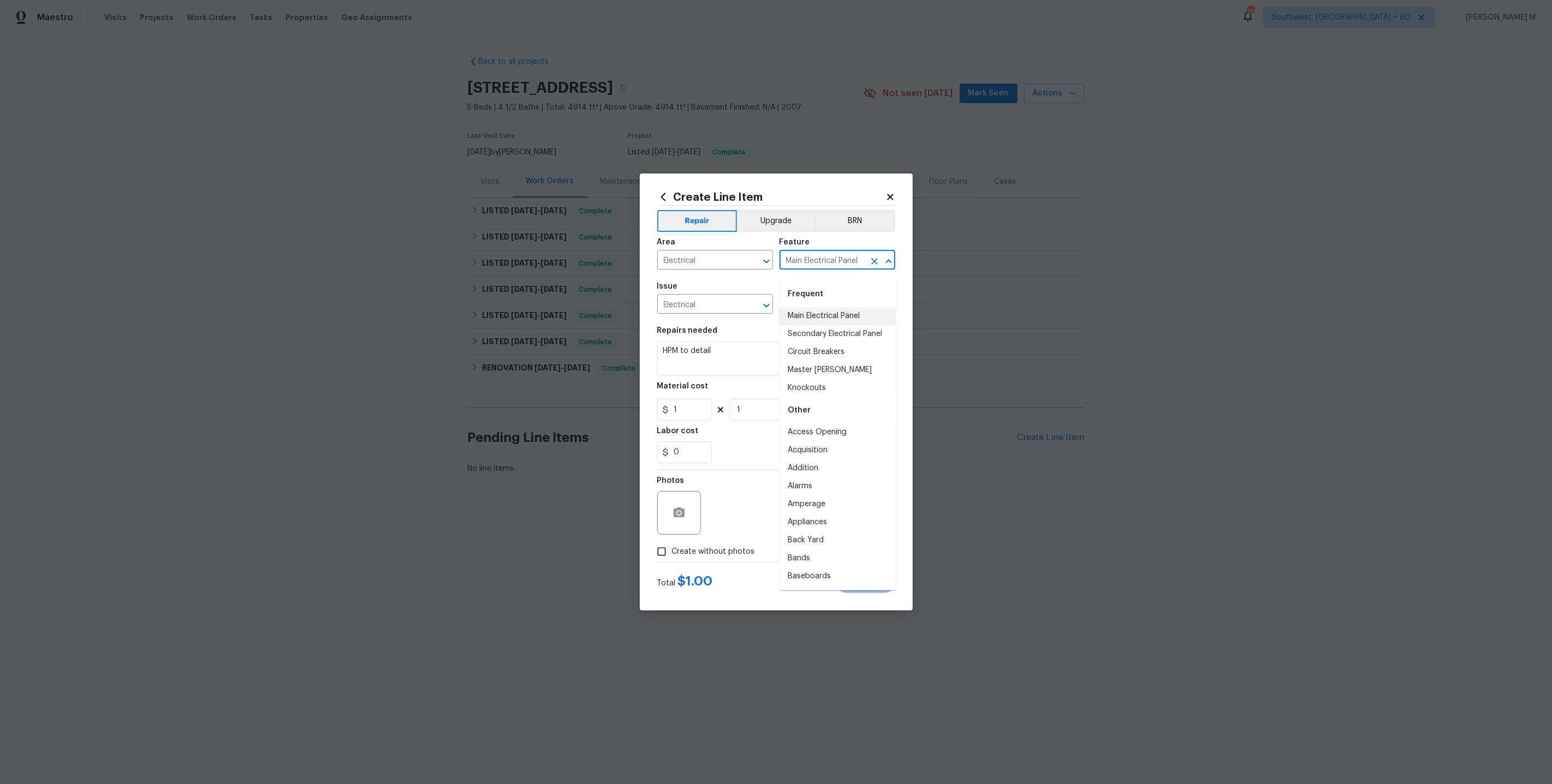
click at [811, 265] on input "Main Electrical Panel" at bounding box center [822, 261] width 85 height 17
click at [691, 301] on input "Electrical" at bounding box center [699, 305] width 85 height 17
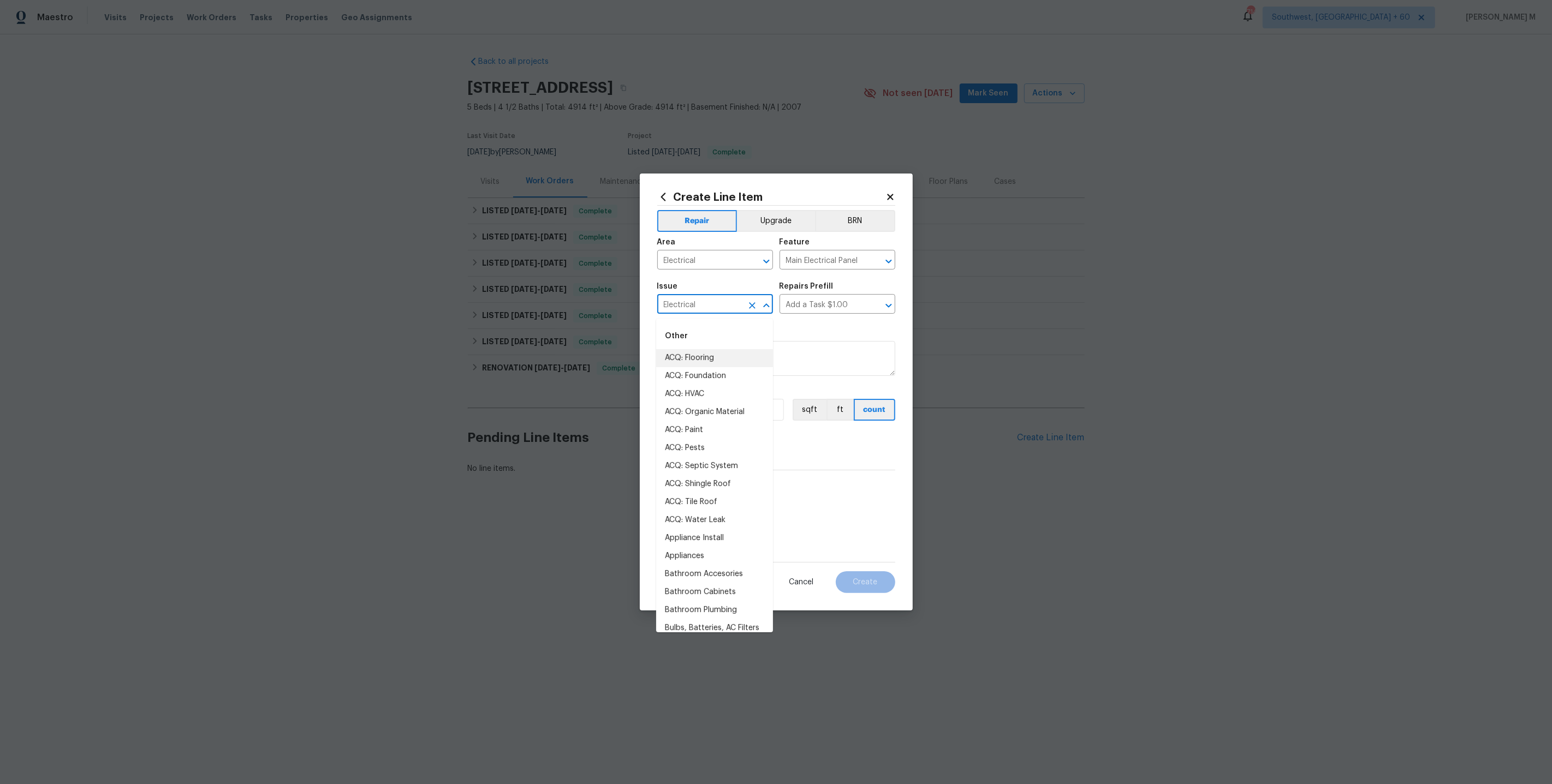
click at [691, 301] on input "Electrical" at bounding box center [699, 305] width 85 height 17
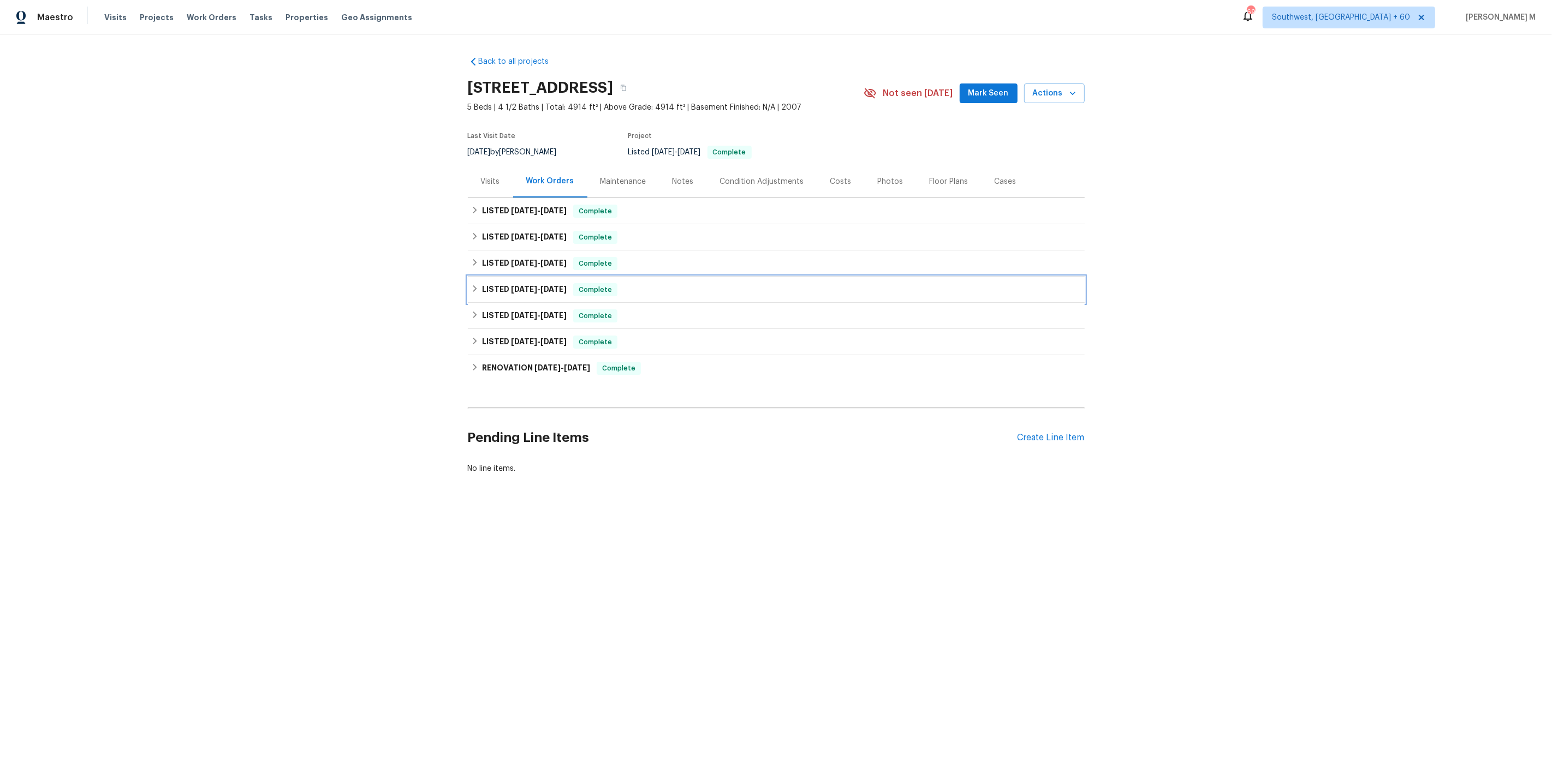
click at [580, 293] on div "LISTED 7/28/25 - 7/30/25 Complete" at bounding box center [776, 289] width 617 height 26
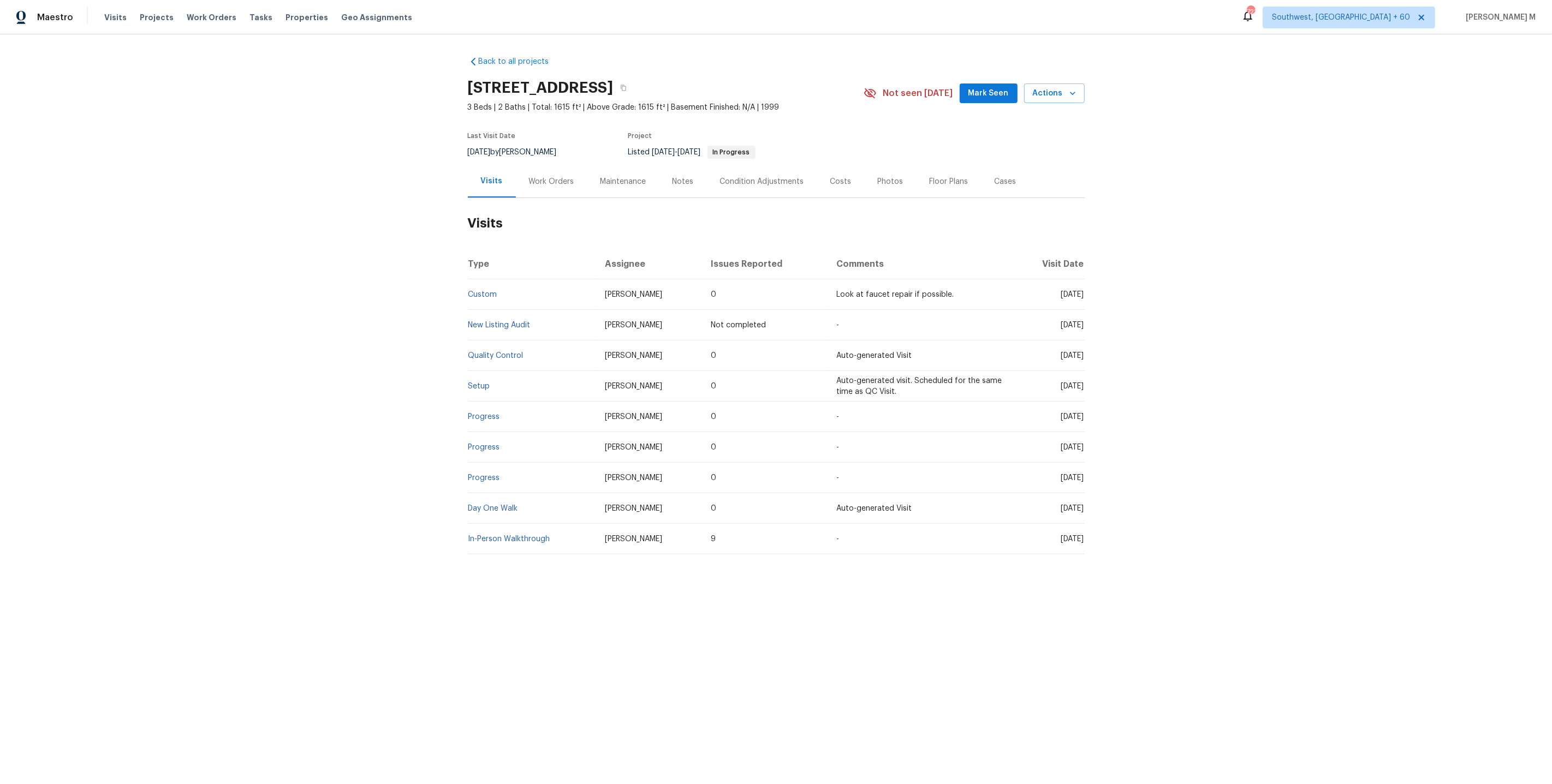
click at [537, 188] on div "Work Orders" at bounding box center [551, 182] width 72 height 32
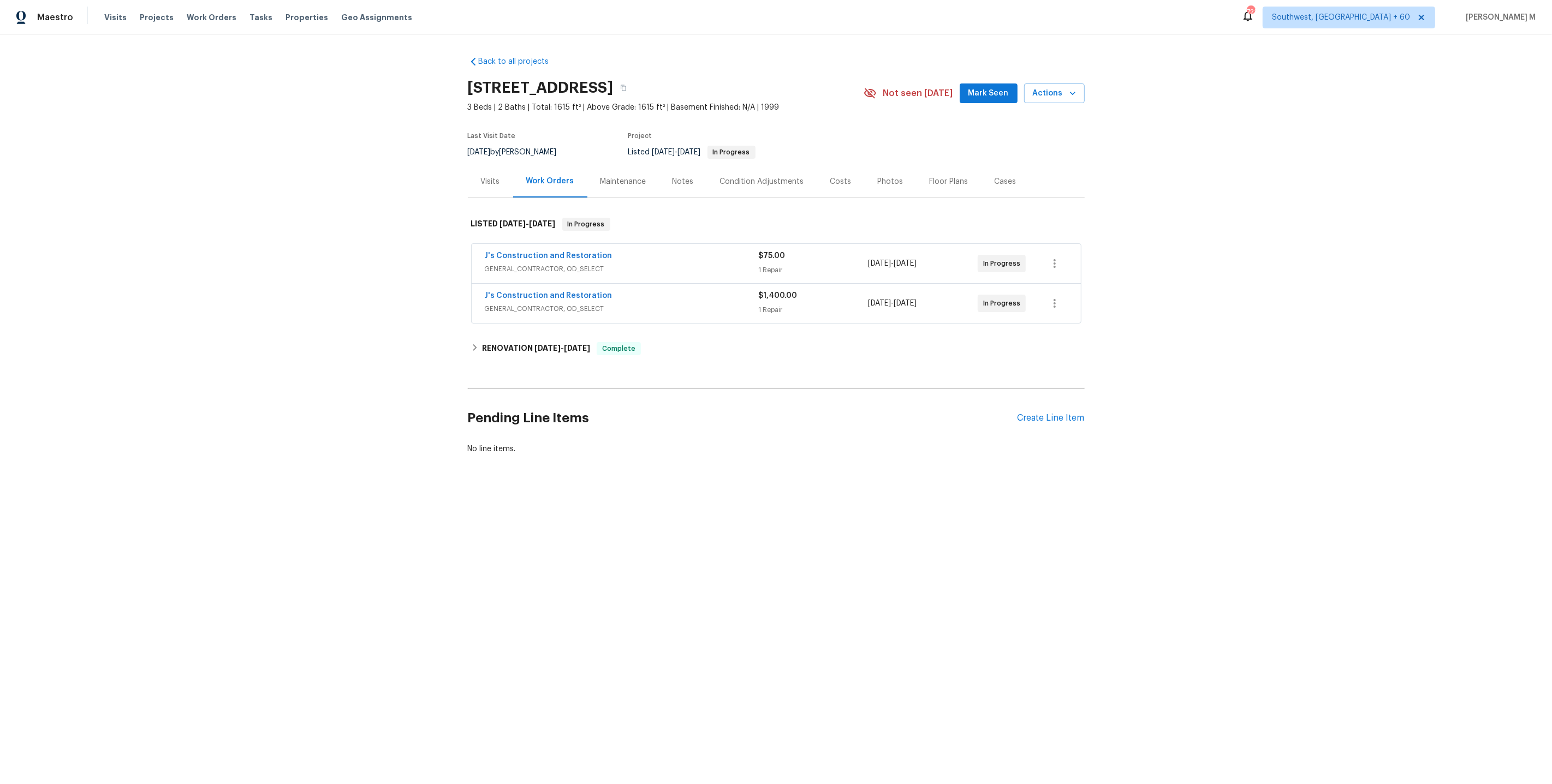
click at [530, 264] on span "GENERAL_CONTRACTOR, OD_SELECT" at bounding box center [621, 269] width 274 height 11
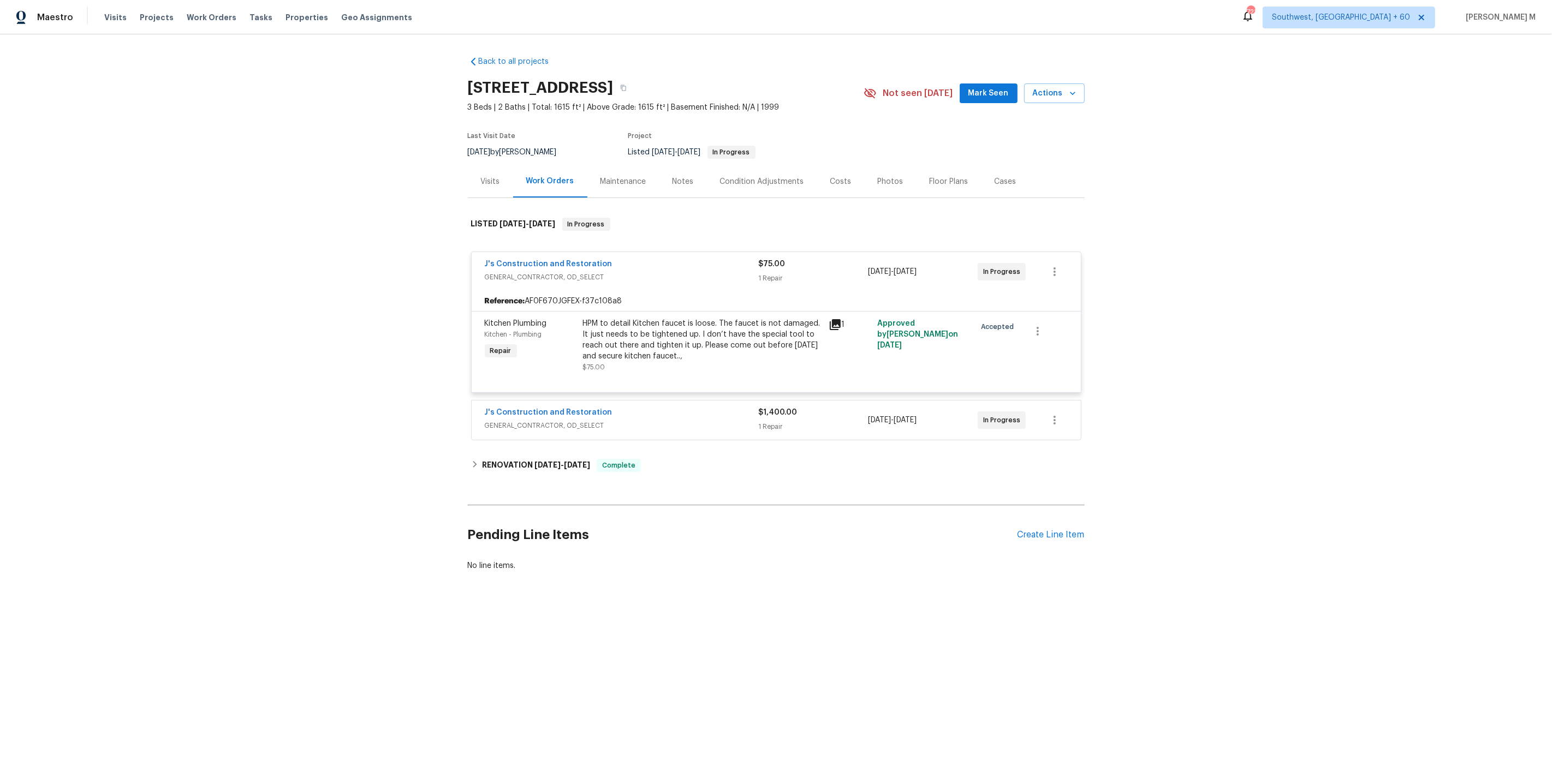
click at [514, 420] on span "GENERAL_CONTRACTOR, OD_SELECT" at bounding box center [621, 425] width 274 height 11
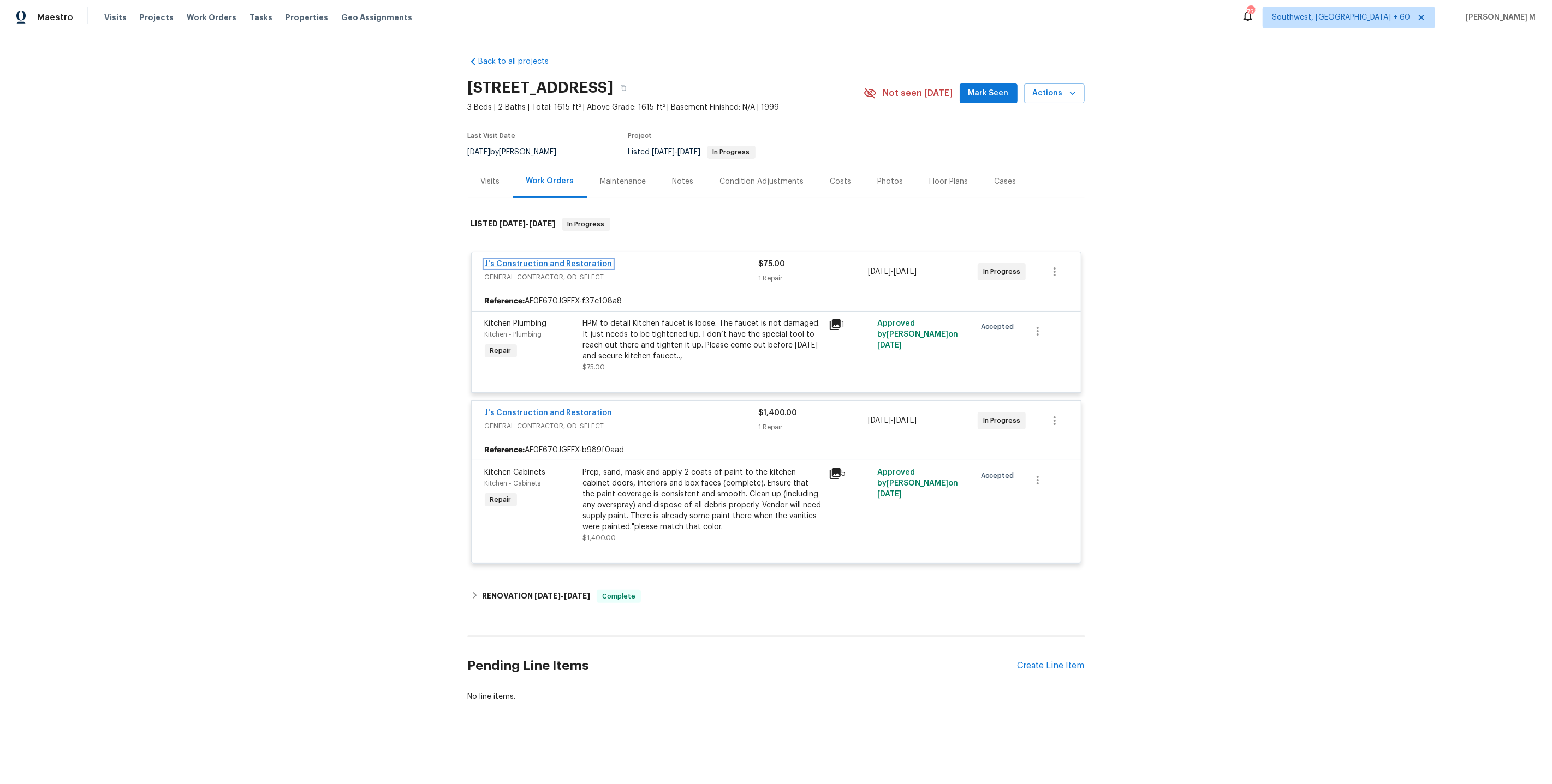
click at [548, 260] on link "J's Construction and Restoration" at bounding box center [548, 264] width 128 height 8
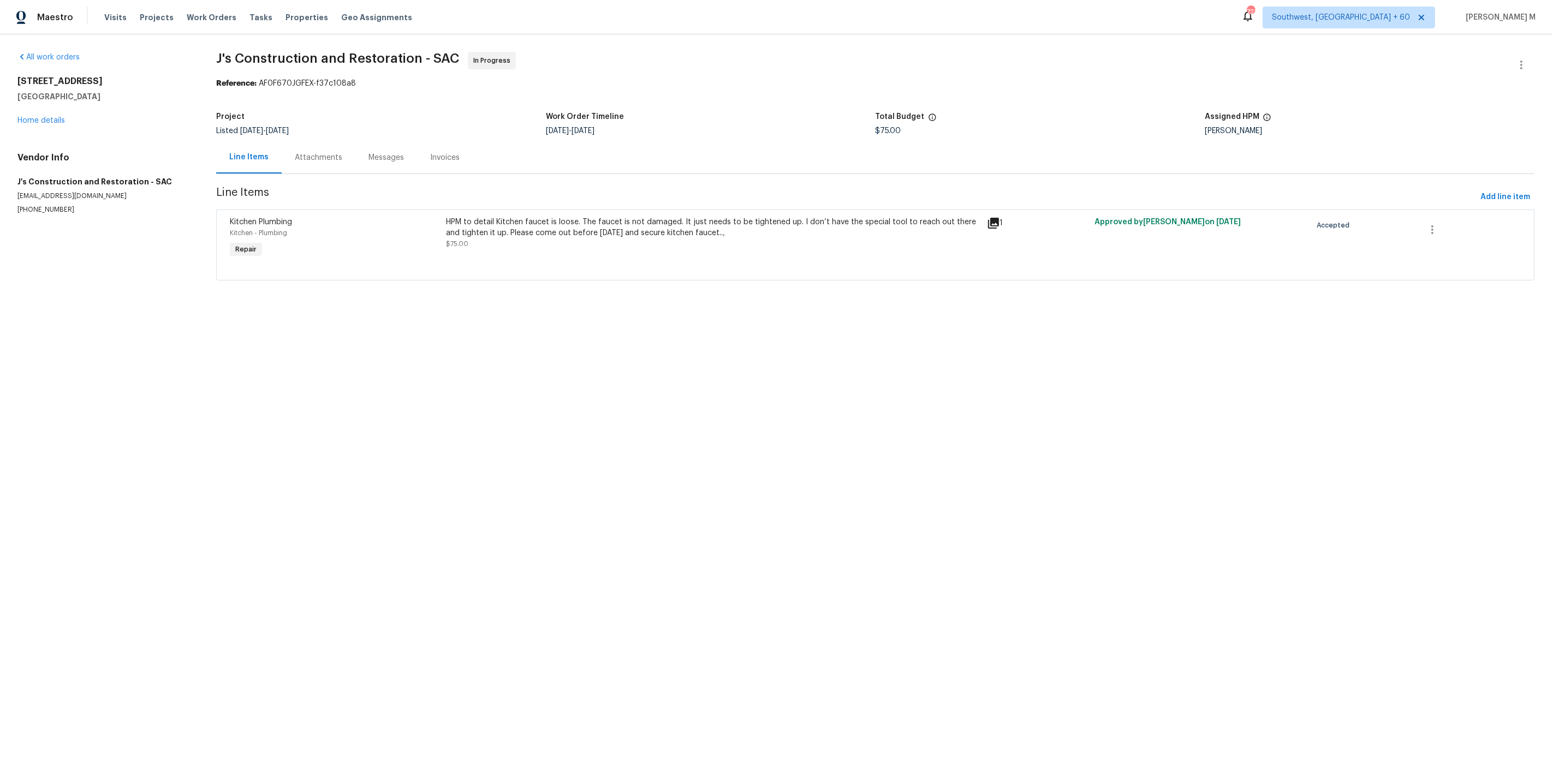
click at [369, 152] on div "Messages" at bounding box center [386, 157] width 36 height 11
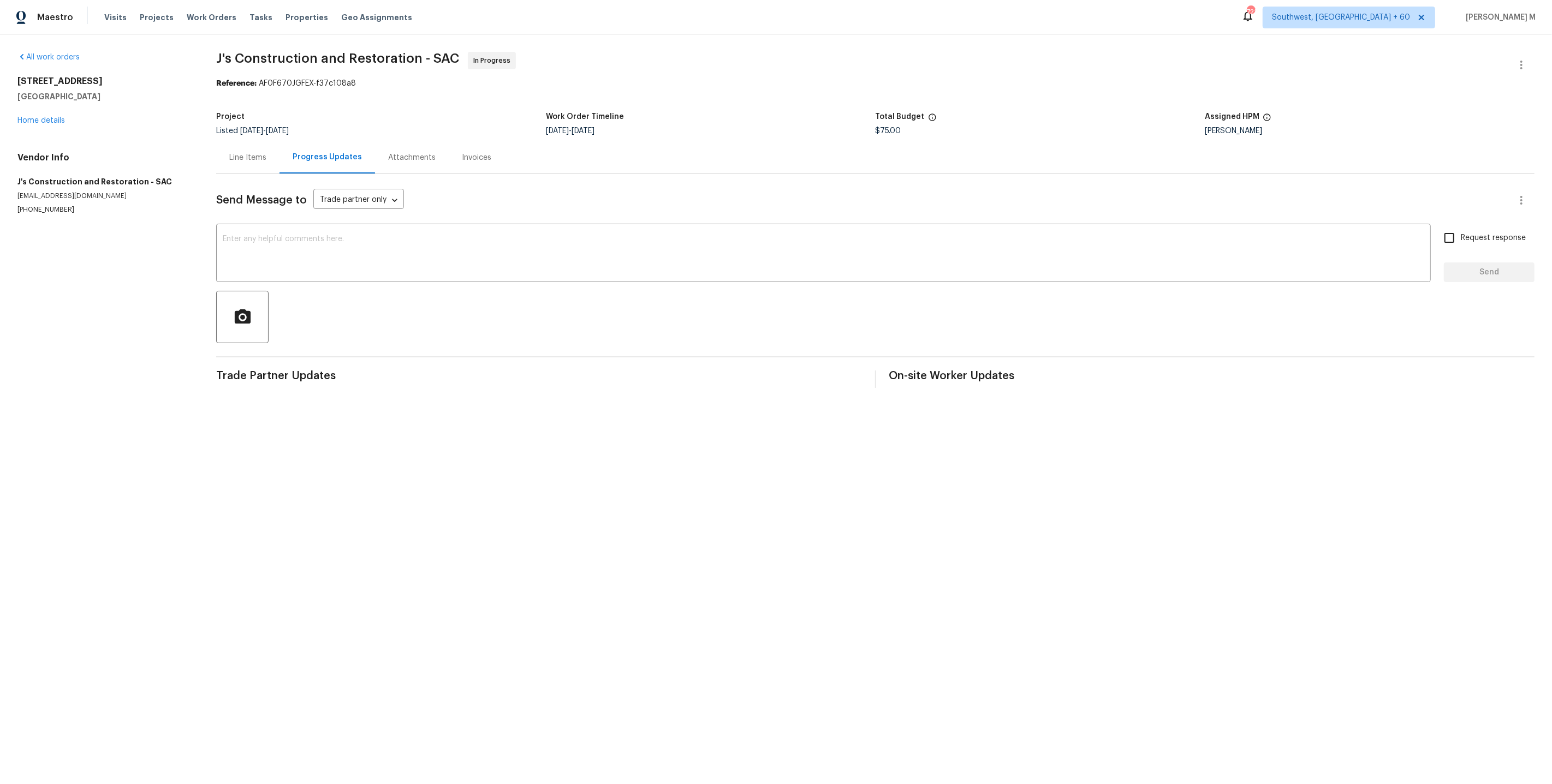
click at [255, 160] on div "Line Items" at bounding box center [248, 157] width 63 height 32
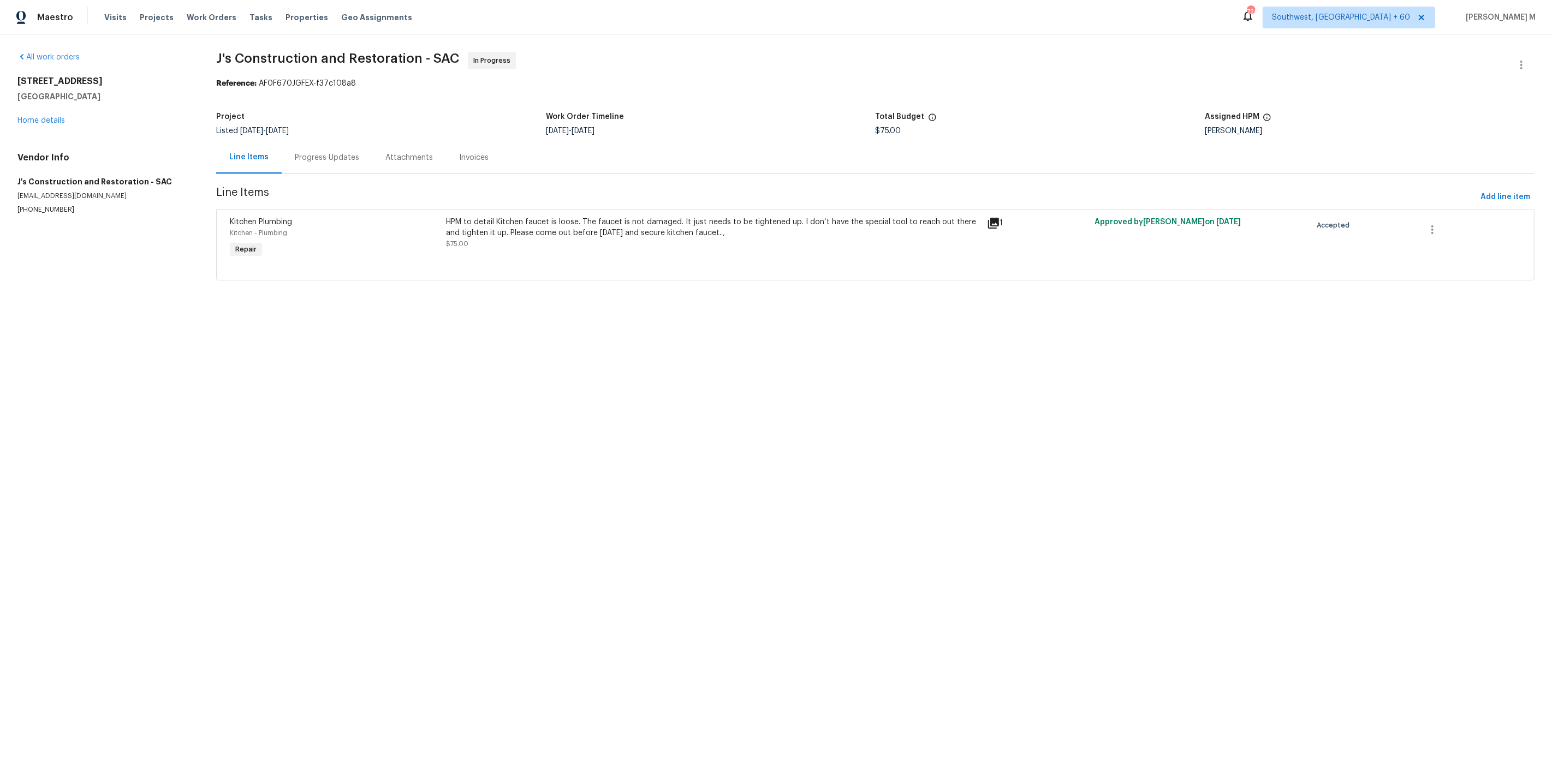
click at [660, 218] on div "HPM to detail Kitchen faucet is loose. The faucet is not damaged. It just needs…" at bounding box center [713, 227] width 534 height 22
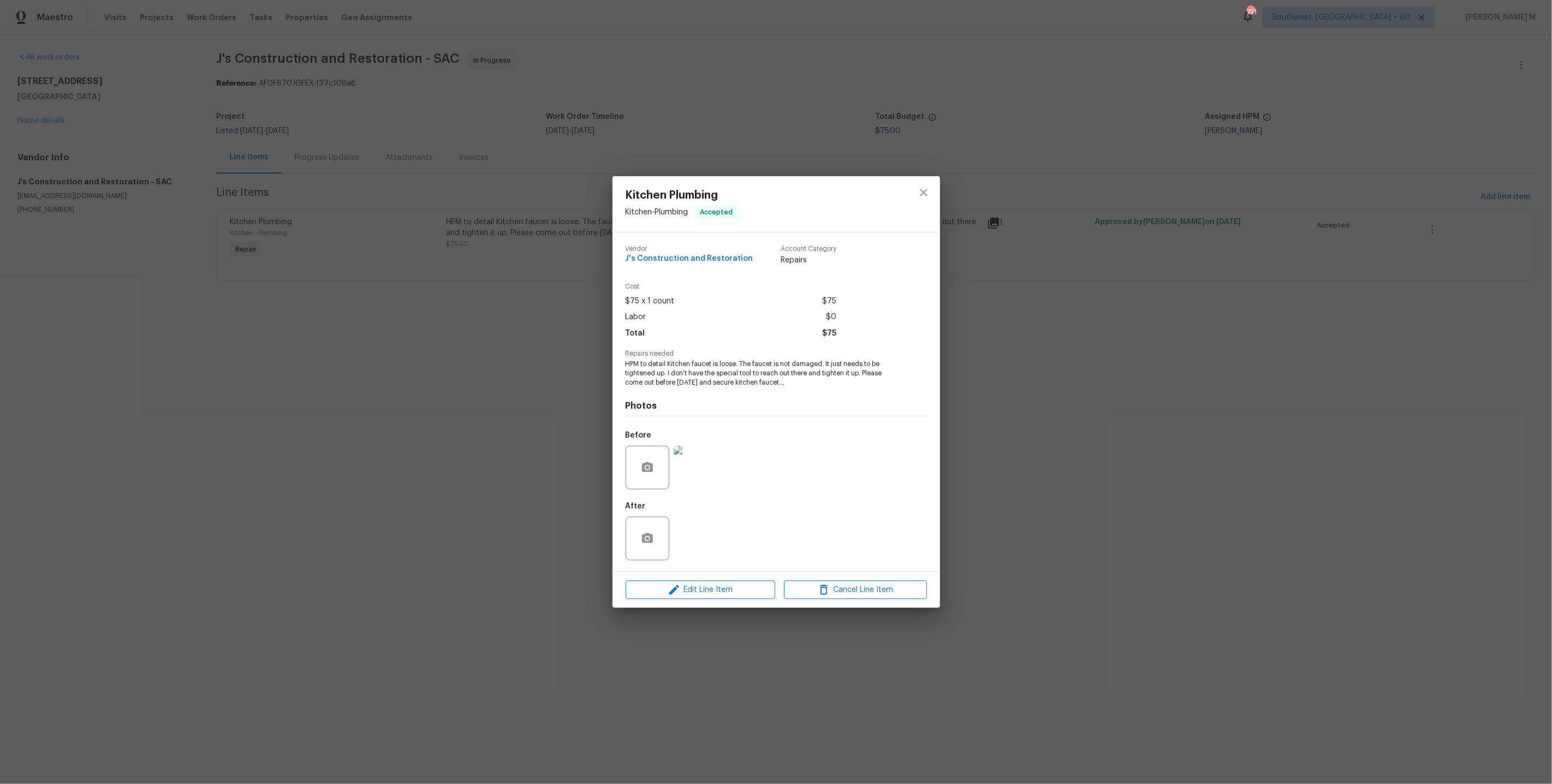
click at [692, 483] on img at bounding box center [696, 468] width 44 height 44
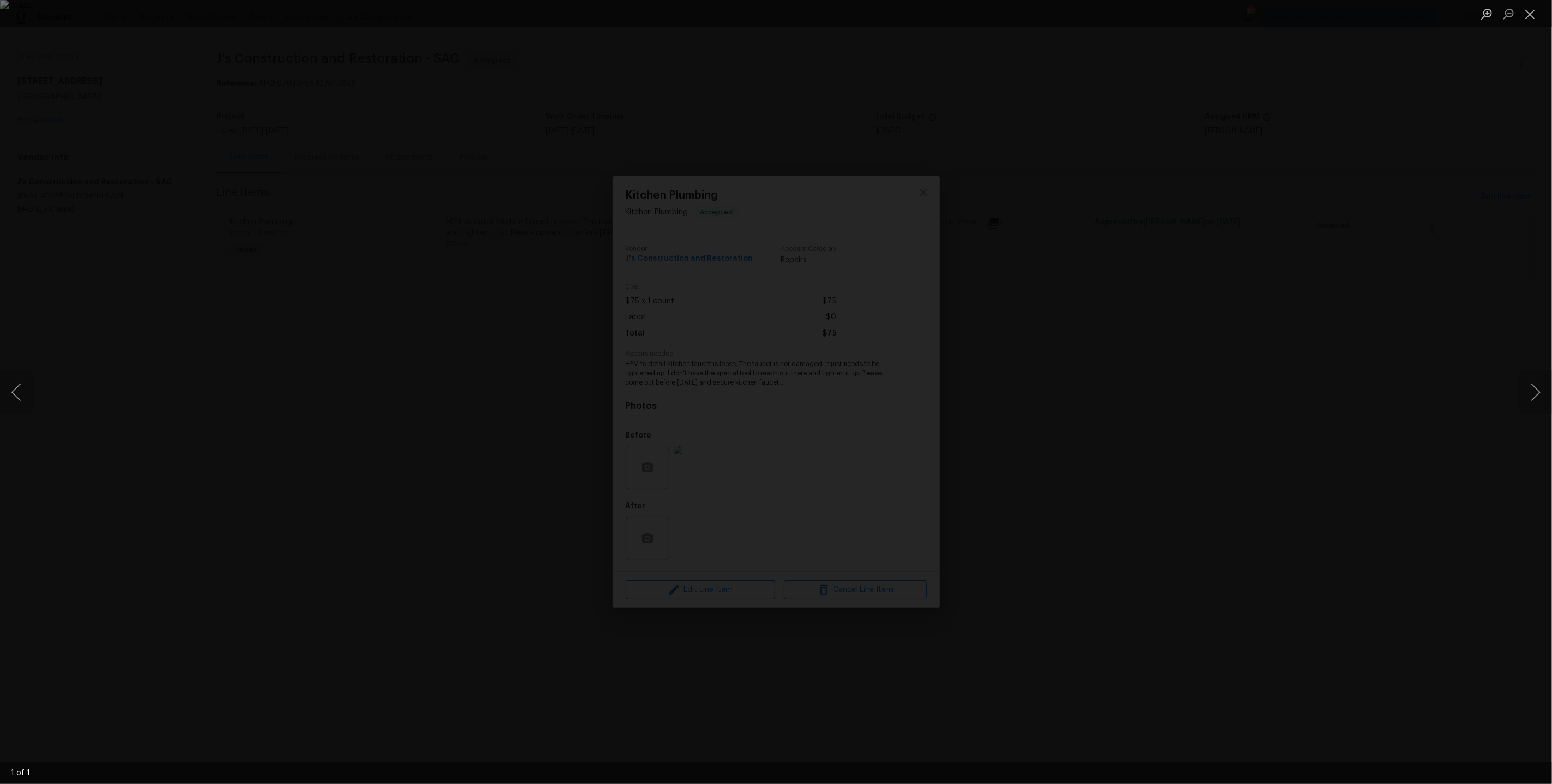
click at [1215, 414] on div "Lightbox" at bounding box center [776, 392] width 1552 height 784
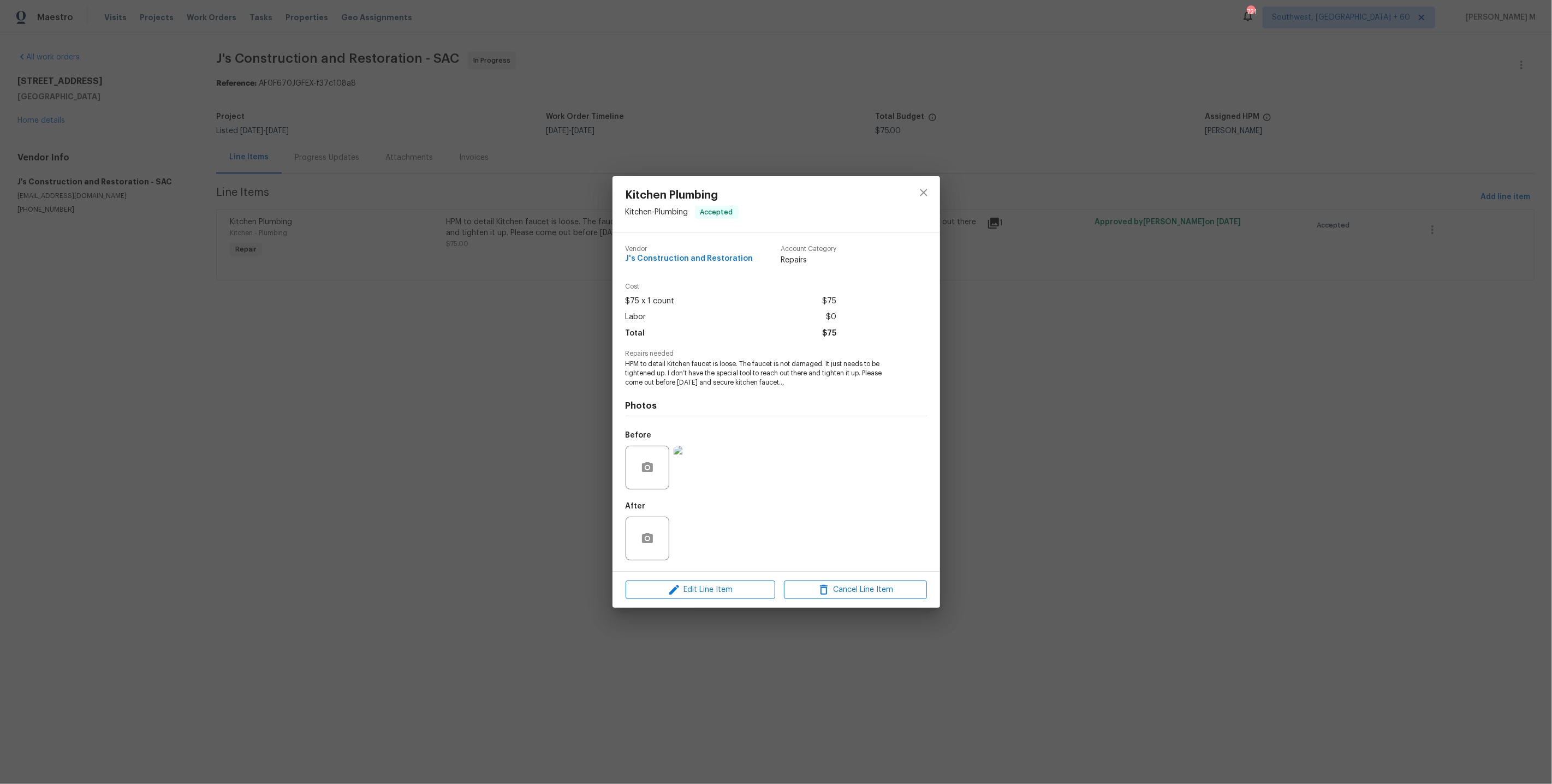
click at [549, 361] on div "Kitchen Plumbing Kitchen - Plumbing Accepted Vendor J's Construction and Restor…" at bounding box center [776, 392] width 1552 height 784
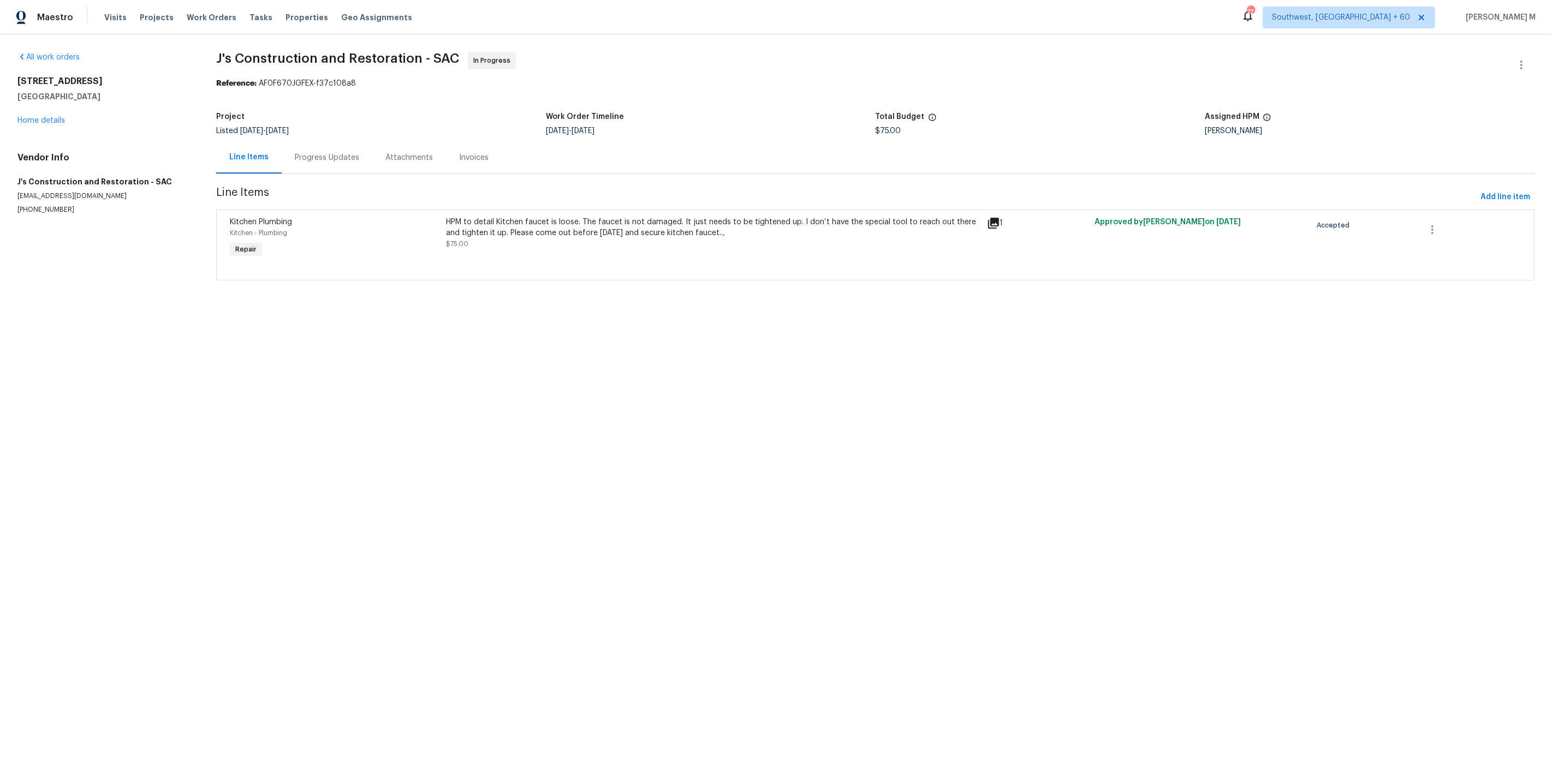
click at [48, 112] on div "9387 Bennoel Way Elk Grove, CA 95758 Home details" at bounding box center [104, 101] width 172 height 50
click at [48, 117] on link "Home details" at bounding box center [41, 120] width 47 height 8
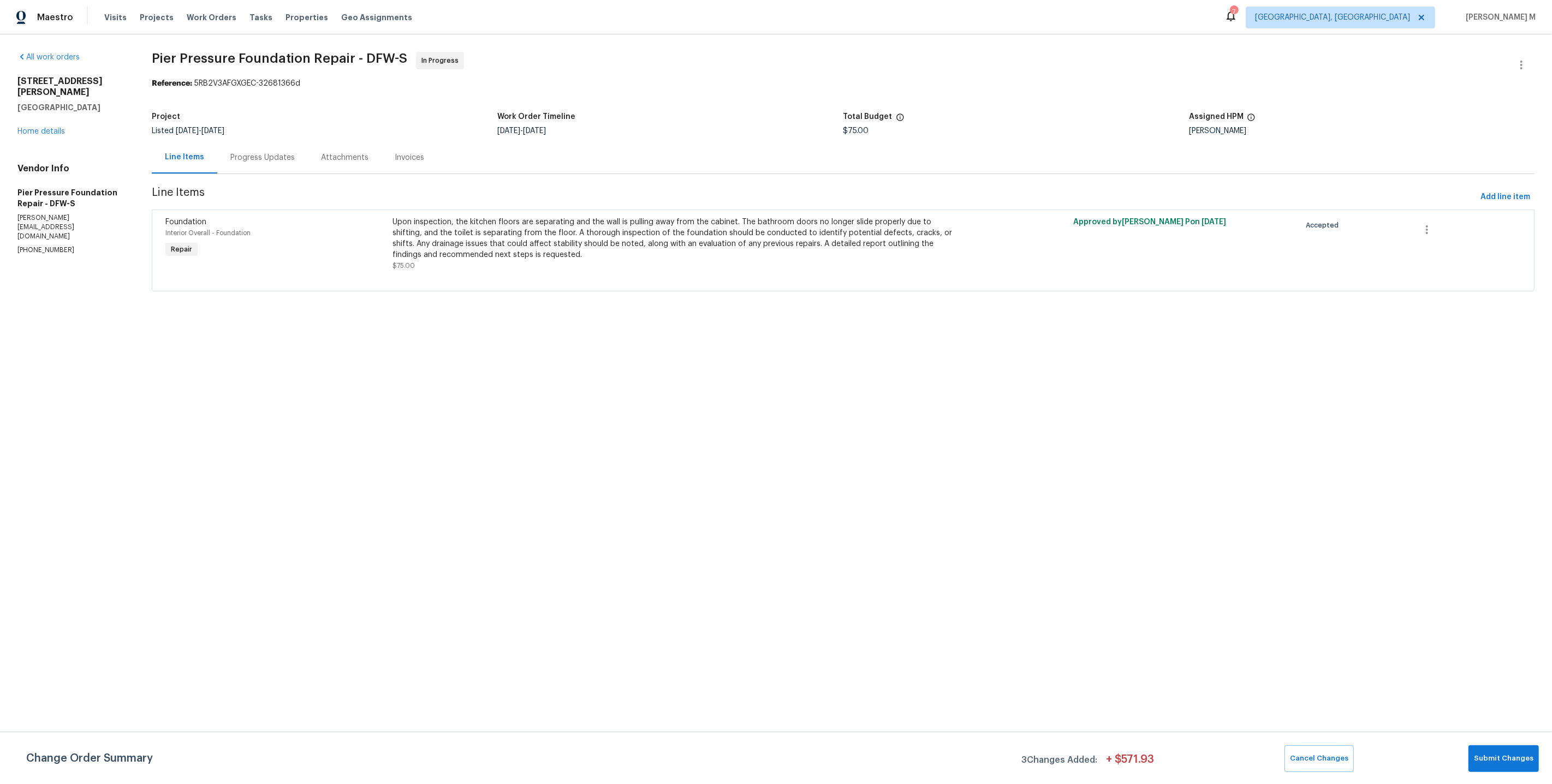
click at [241, 160] on div "Progress Updates" at bounding box center [262, 157] width 90 height 32
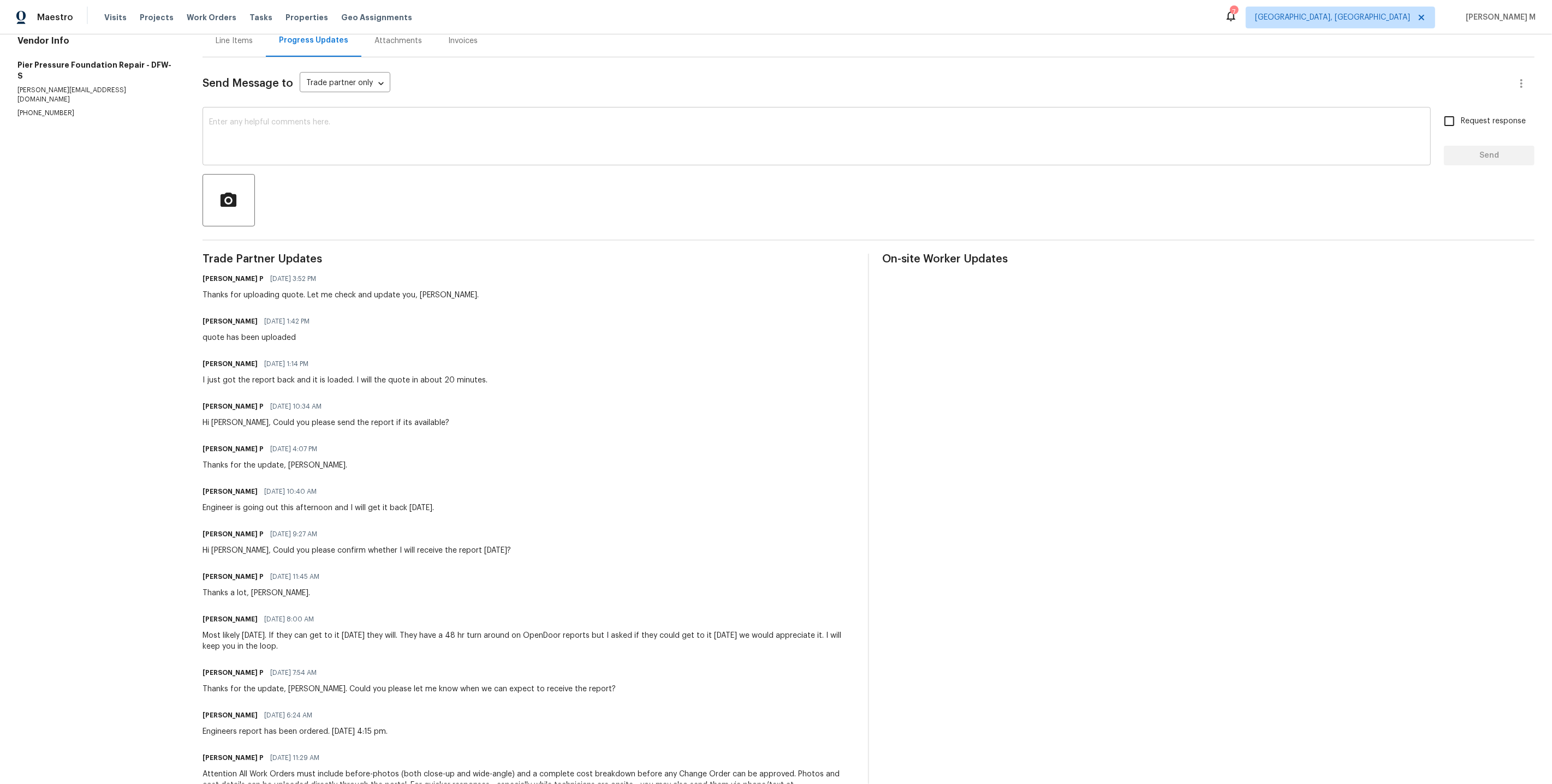
scroll to position [57, 0]
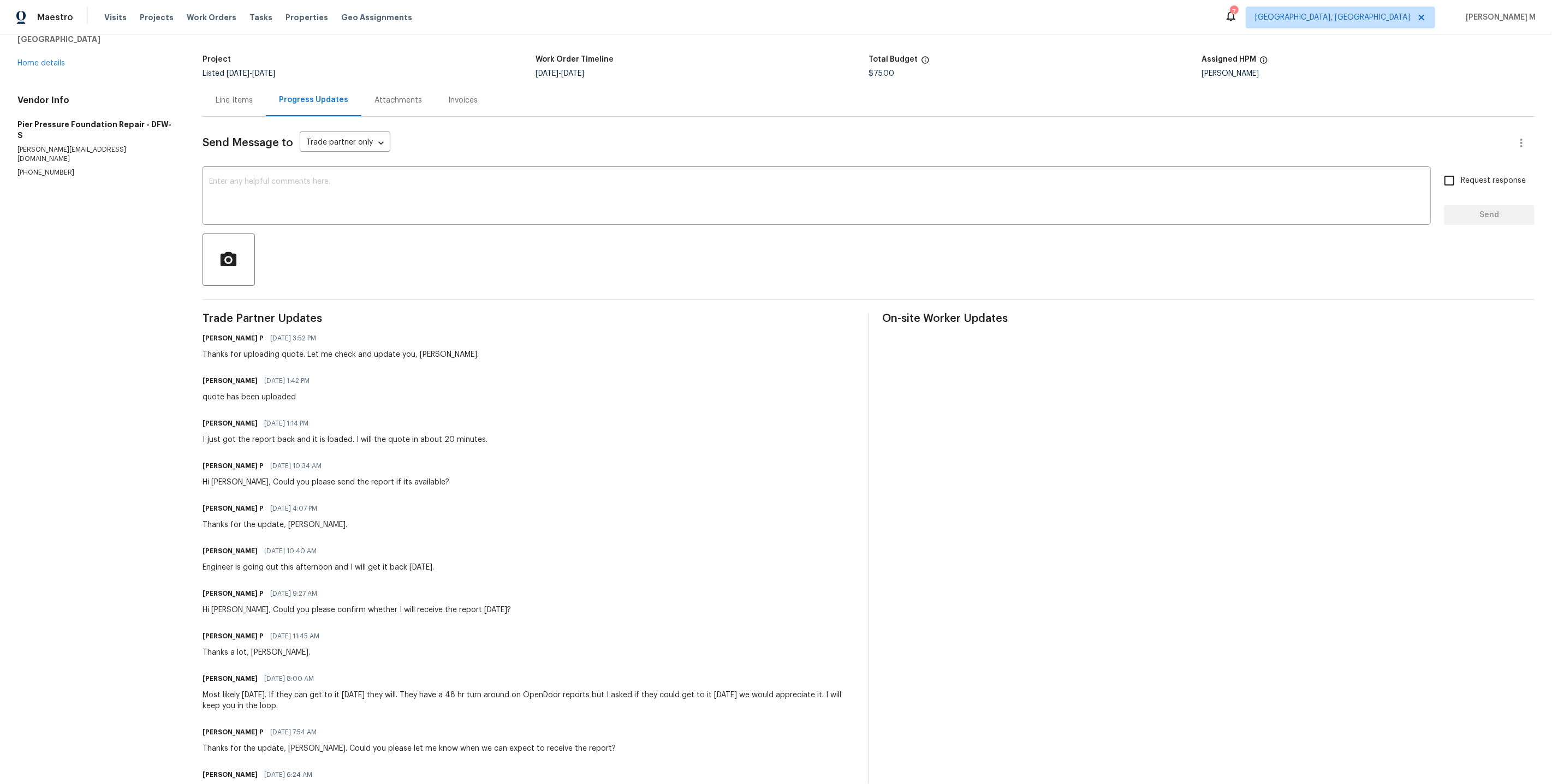
click at [236, 87] on div "Line Items" at bounding box center [234, 100] width 63 height 32
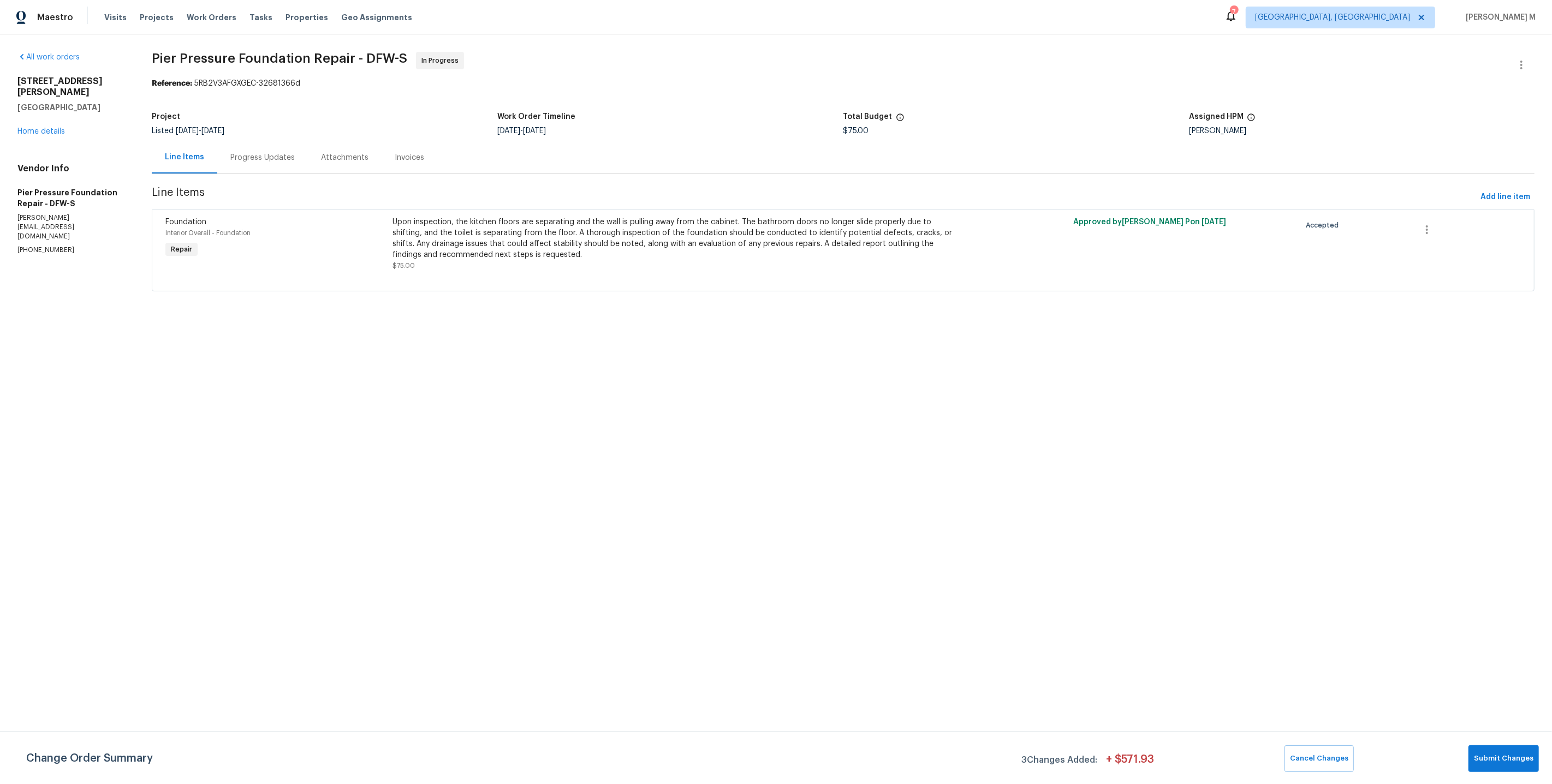
click at [559, 221] on div "Upon inspection, the kitchen floors are separating and the wall is pulling away…" at bounding box center [672, 238] width 560 height 44
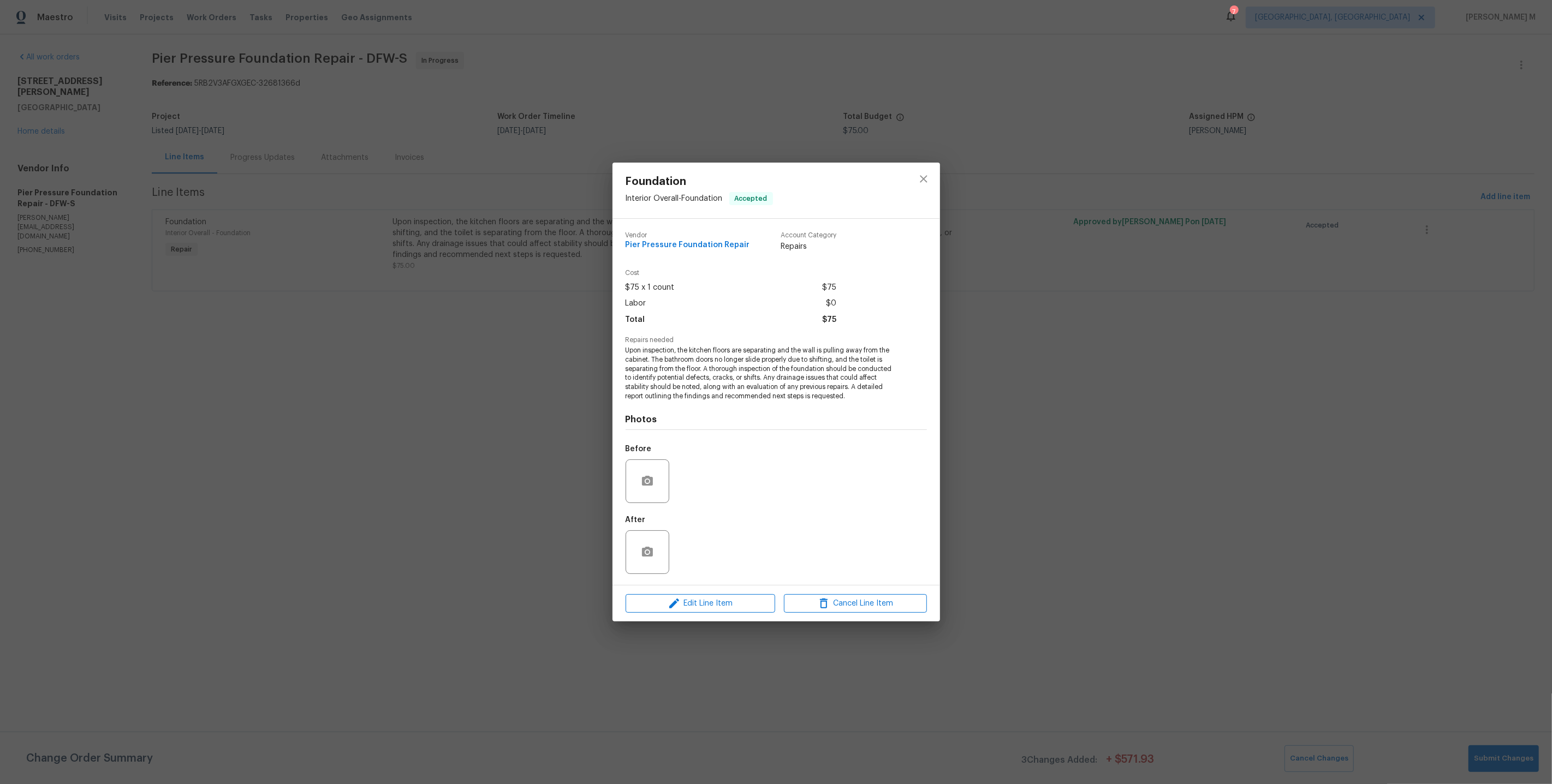
click at [731, 351] on span "Upon inspection, the kitchen floors are separating and the wall is pulling away…" at bounding box center [761, 373] width 271 height 55
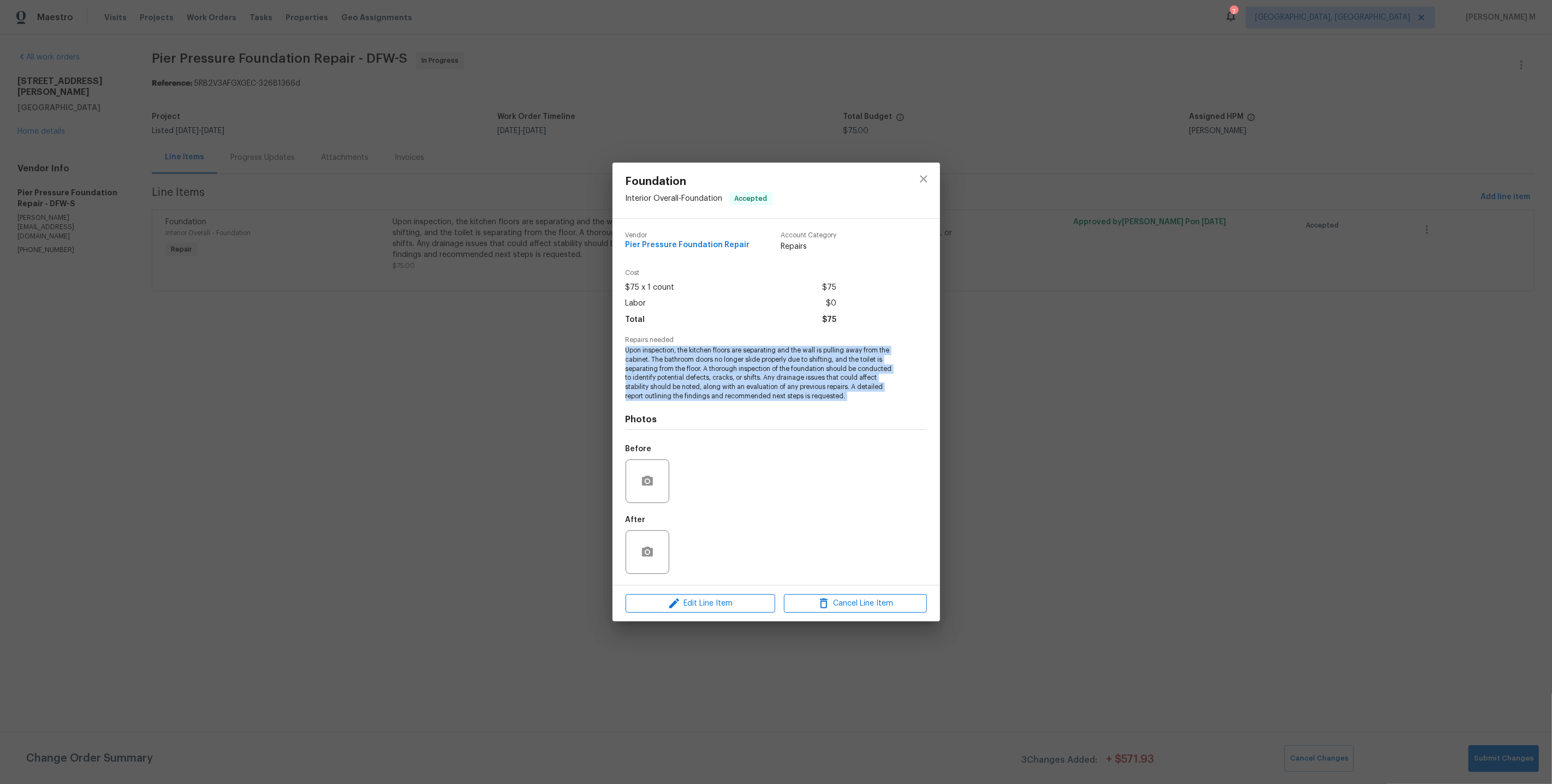
click at [731, 351] on span "Upon inspection, the kitchen floors are separating and the wall is pulling away…" at bounding box center [761, 373] width 271 height 55
copy span "Upon inspection, the kitchen floors are separating and the wall is pulling away…"
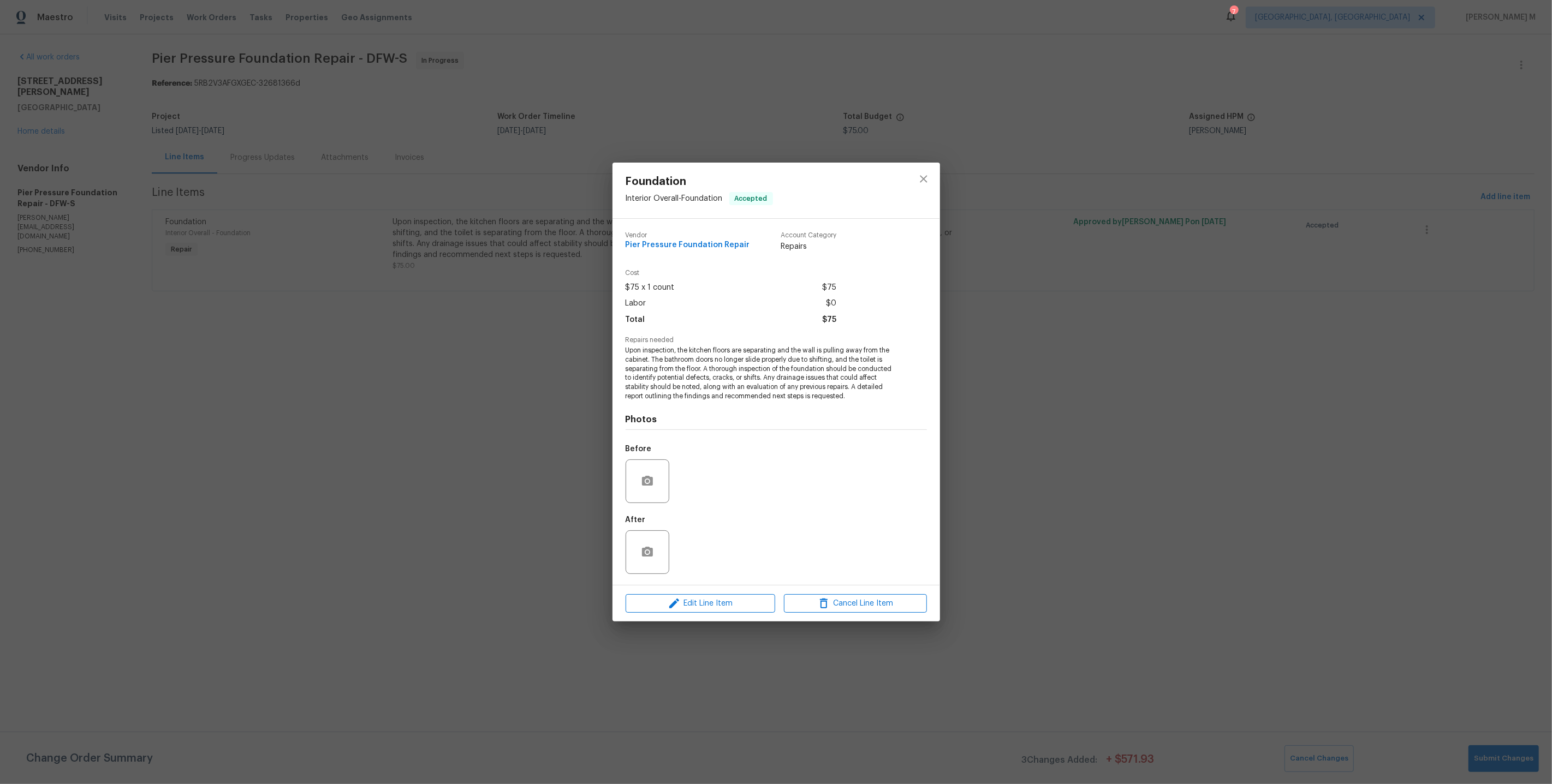
click at [477, 358] on div "Foundation Interior Overall - Foundation Accepted Vendor Pier Pressure Foundati…" at bounding box center [776, 392] width 1552 height 784
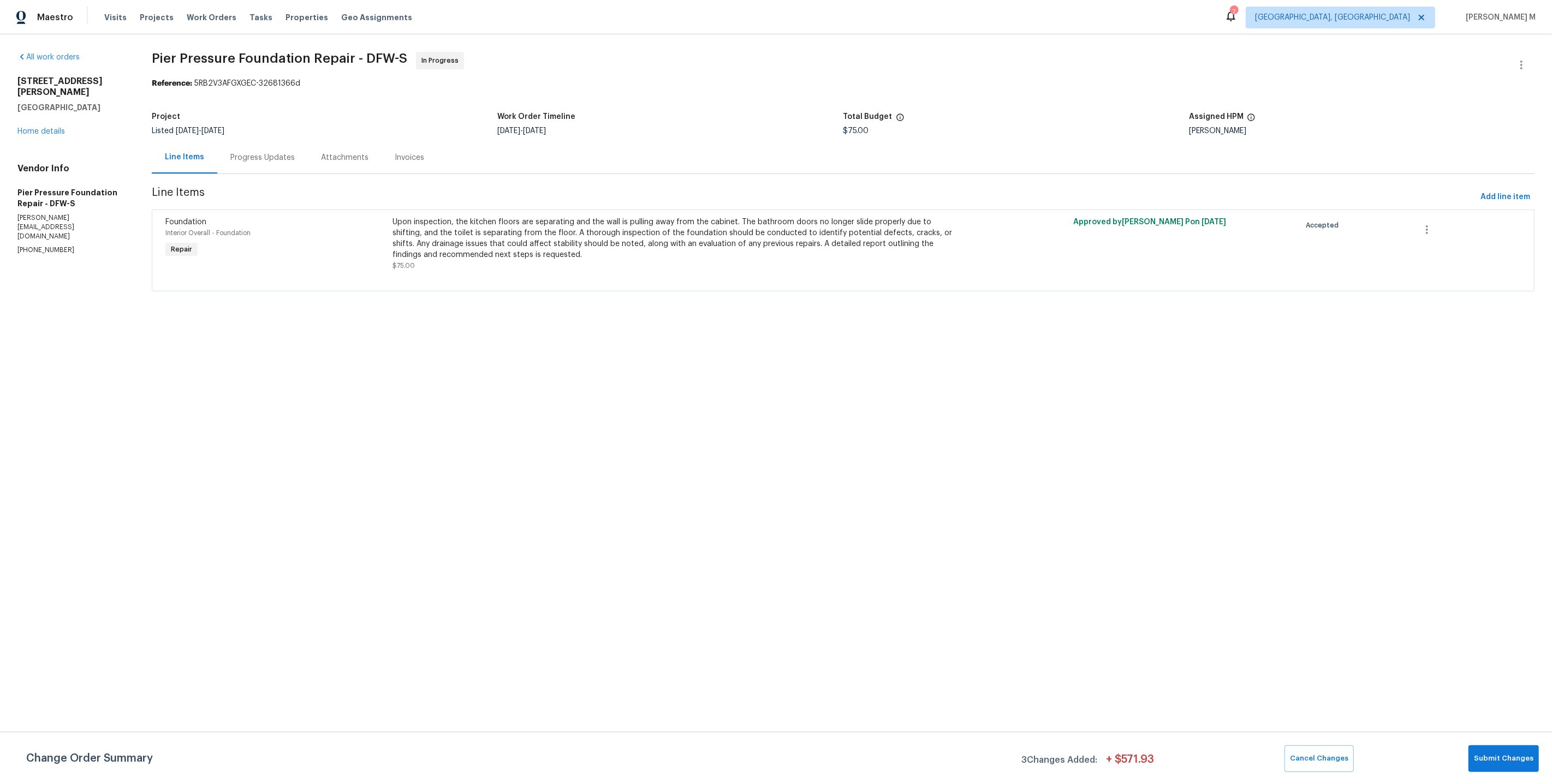
click at [256, 175] on section "Pier Pressure Foundation Repair - DFW-S In Progress Reference: 5RB2V3AFGXGEC-32…" at bounding box center [844, 177] width 1383 height 253
click at [259, 158] on div "Progress Updates" at bounding box center [262, 157] width 64 height 11
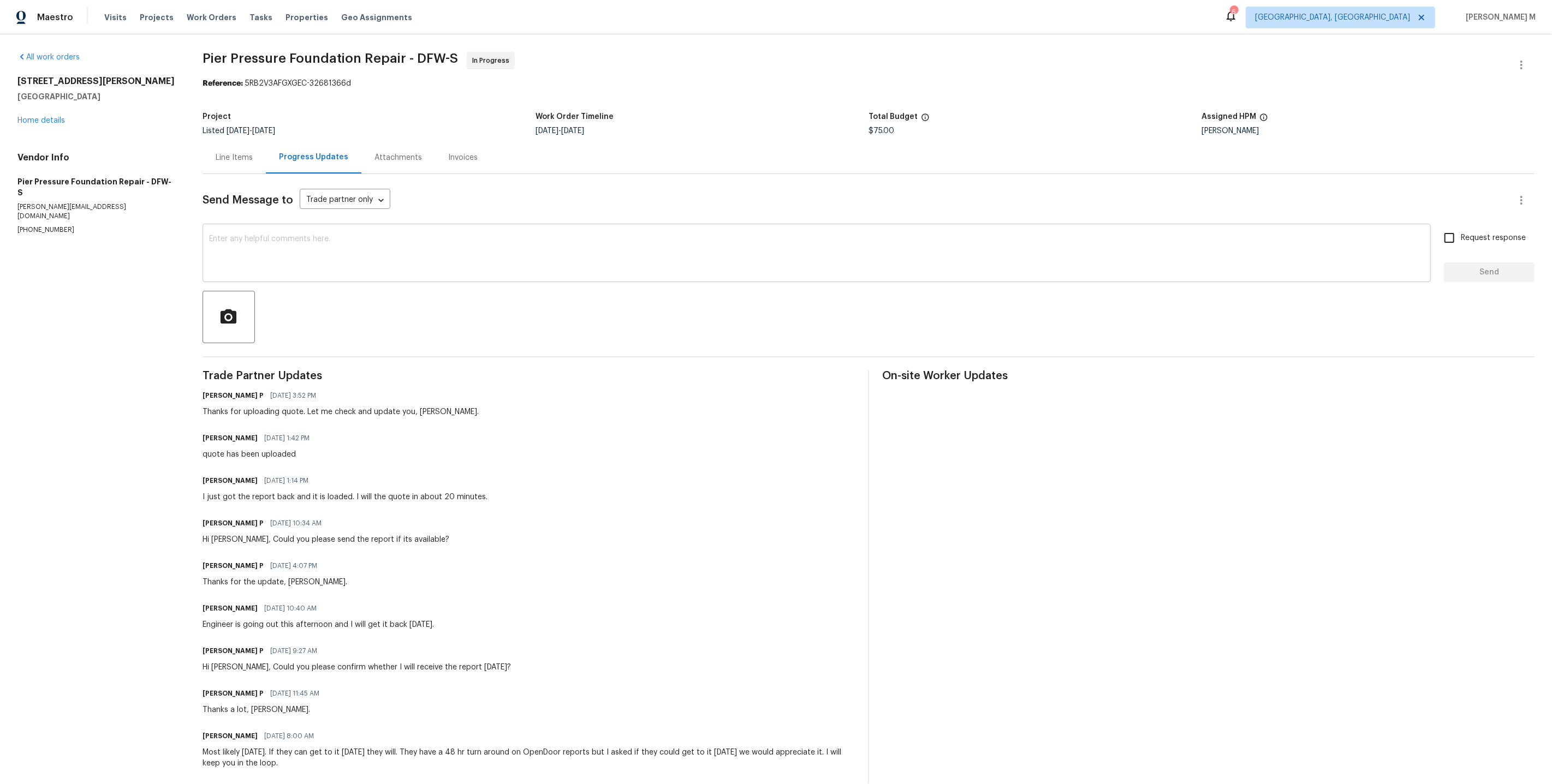
click at [312, 242] on textarea at bounding box center [816, 253] width 1215 height 38
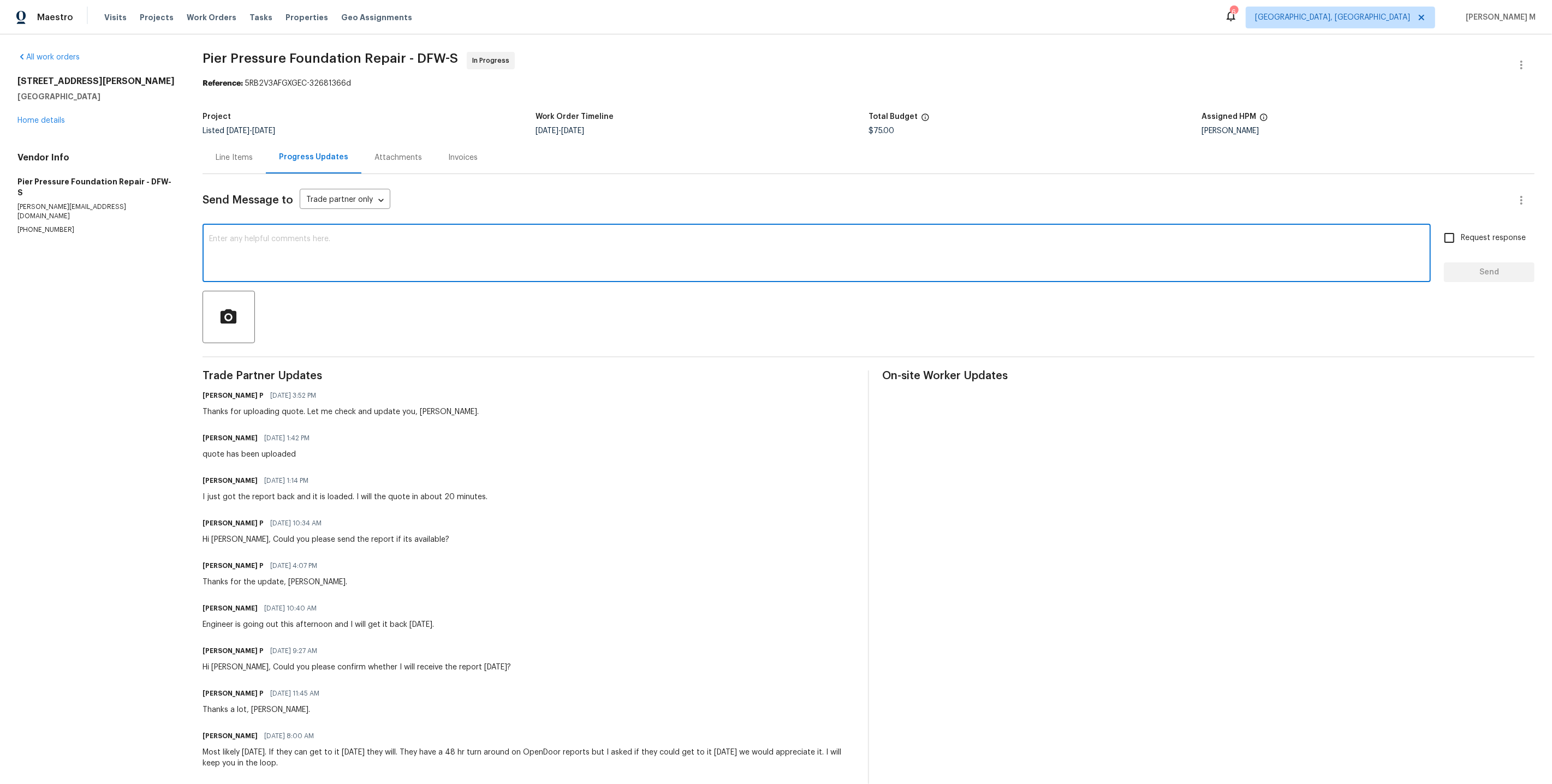
paste textarea "[PERSON_NAME], could you also share site photos documenting the affected areas …"
type textarea "[PERSON_NAME], could you also share site photos documenting the affected areas …"
click at [238, 156] on div "Line Items" at bounding box center [234, 157] width 37 height 11
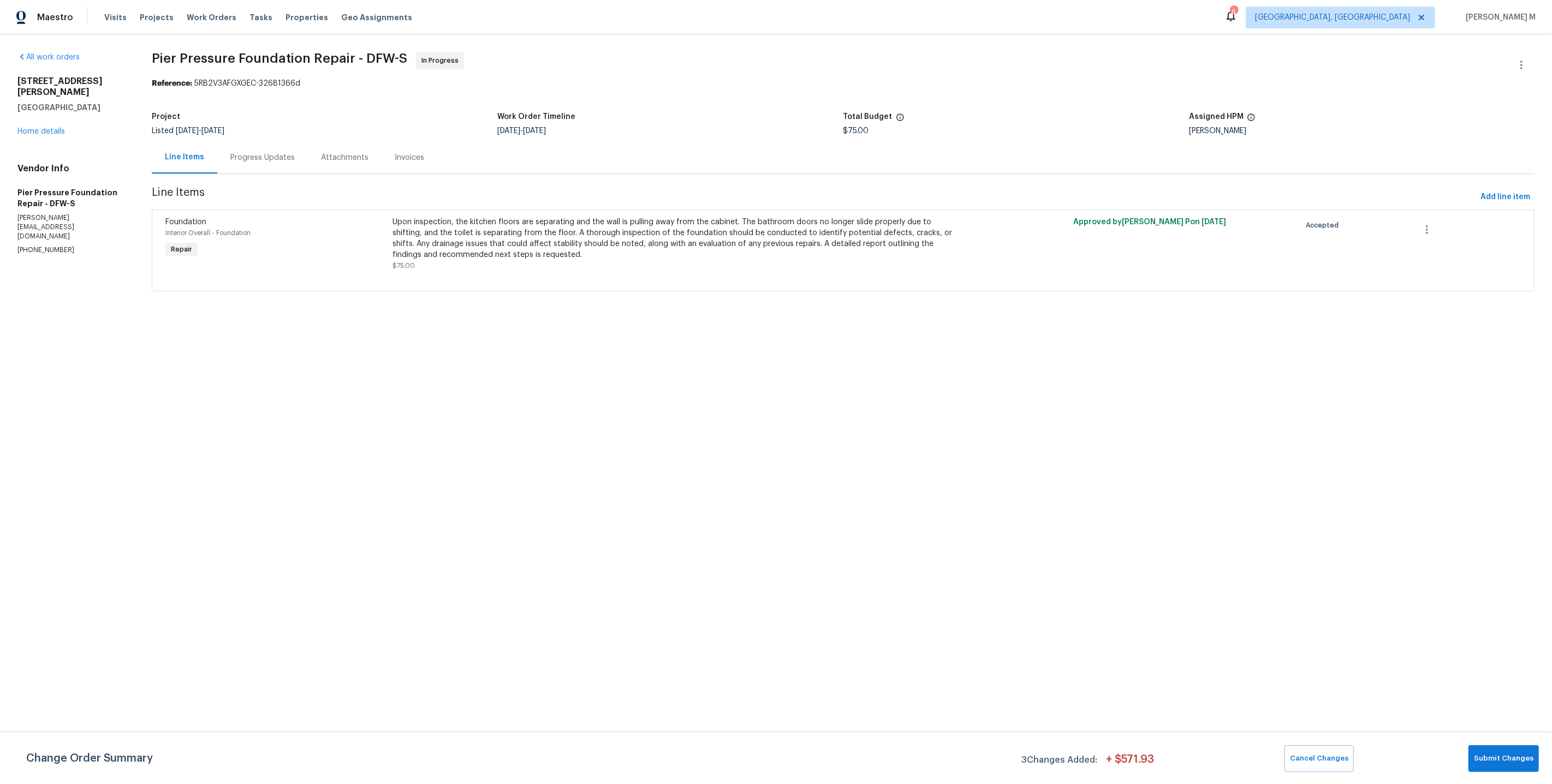
click at [632, 248] on div "Upon inspection, the kitchen floors are separating and the wall is pulling away…" at bounding box center [672, 238] width 560 height 44
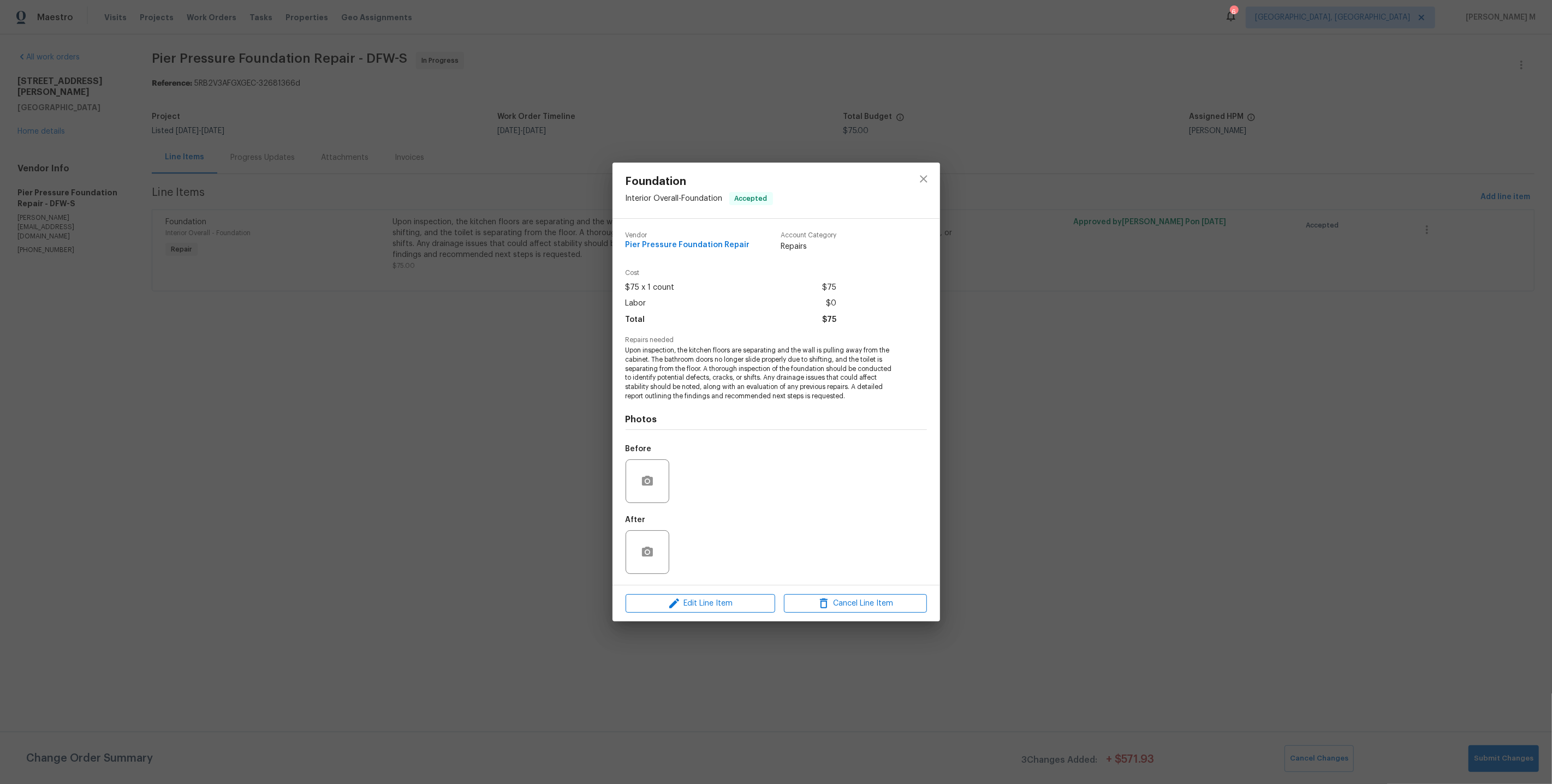
click at [677, 402] on div "Photos Before After" at bounding box center [776, 491] width 301 height 179
click at [702, 377] on span "Upon inspection, the kitchen floors are separating and the wall is pulling away…" at bounding box center [761, 373] width 271 height 55
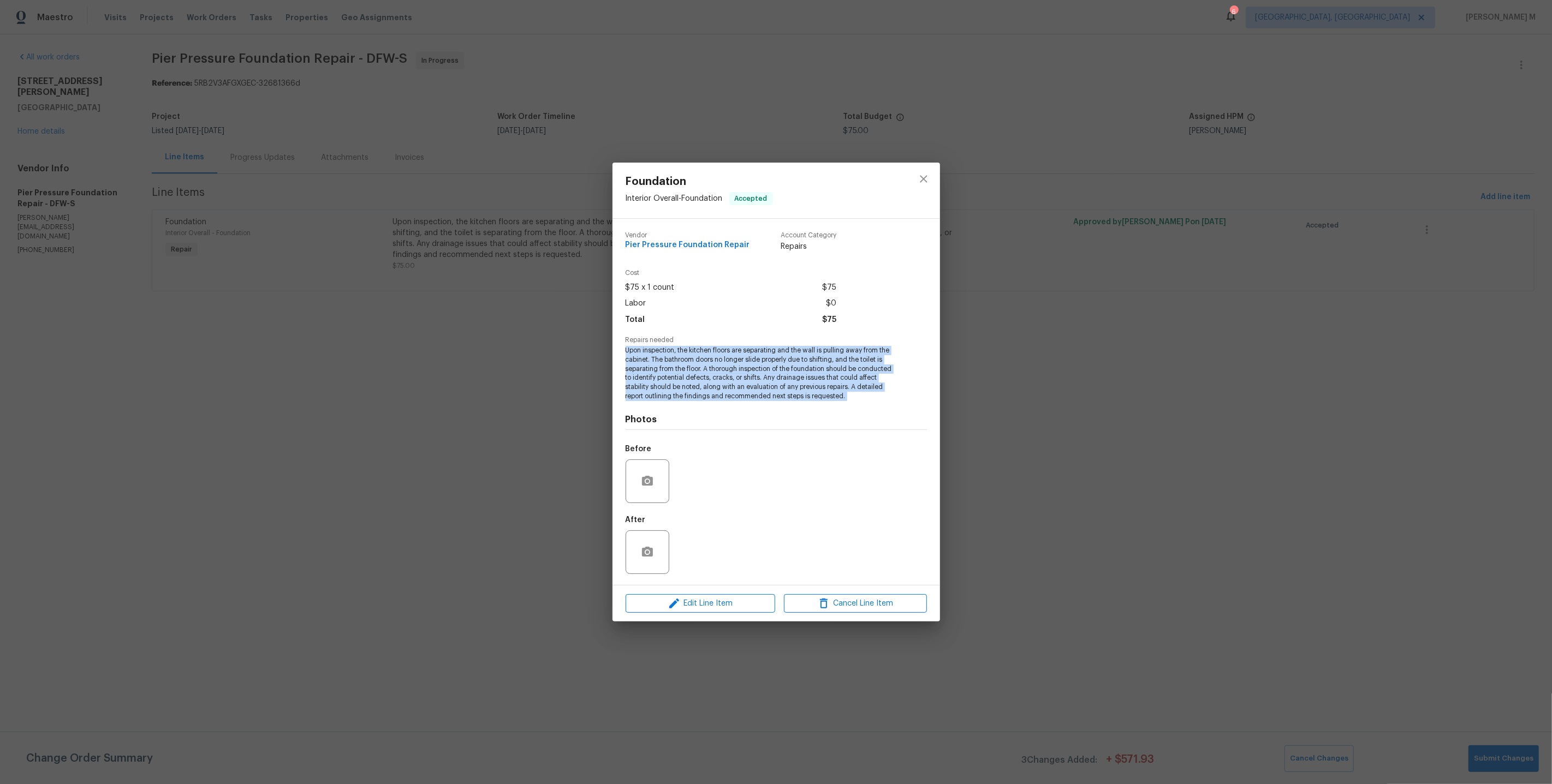
click at [702, 377] on span "Upon inspection, the kitchen floors are separating and the wall is pulling away…" at bounding box center [761, 373] width 271 height 55
copy span "Upon inspection, the kitchen floors are separating and the wall is pulling away…"
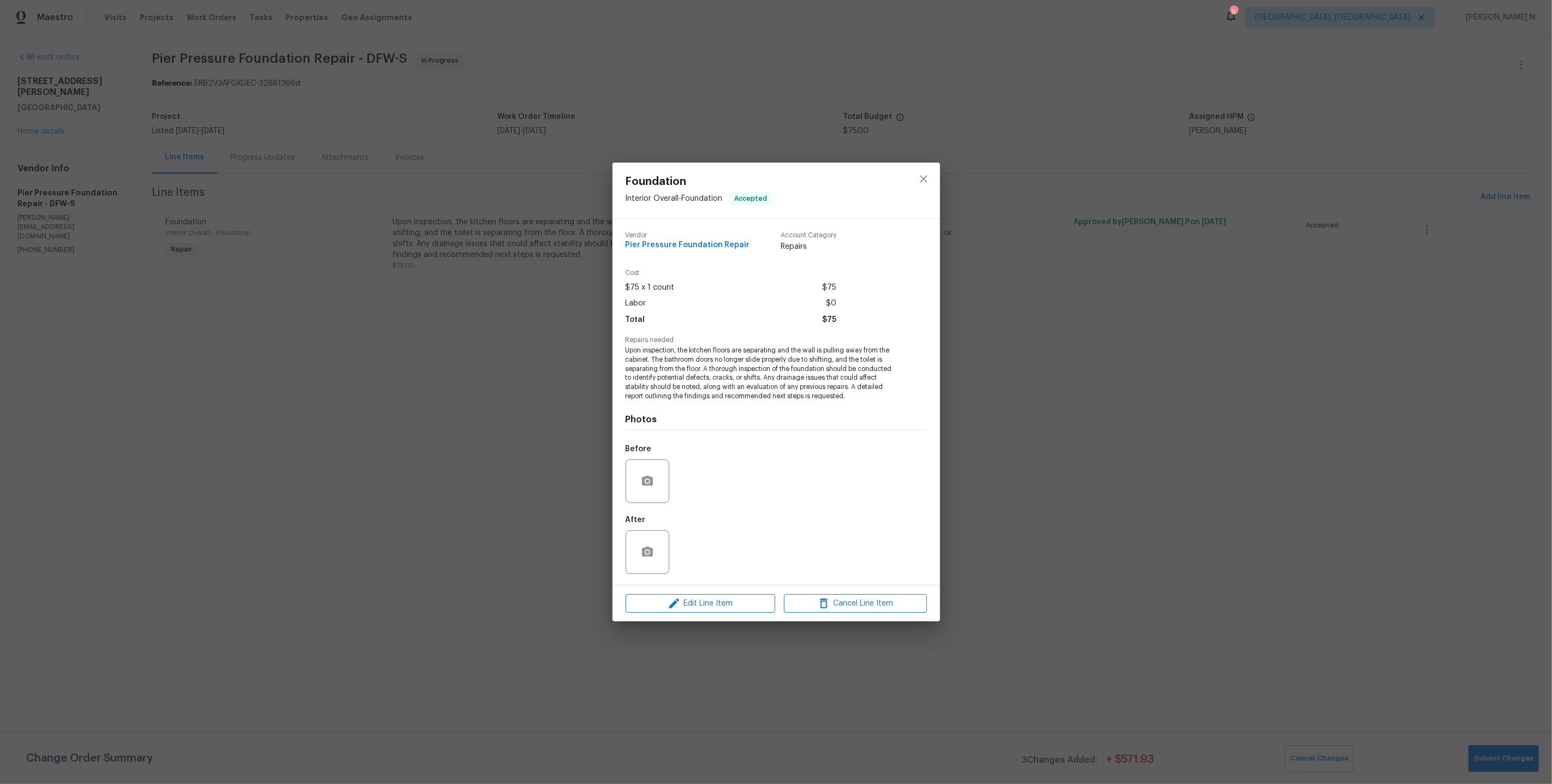
click at [260, 186] on div "Foundation Interior Overall - Foundation Accepted Vendor Pier Pressure Foundati…" at bounding box center [776, 392] width 1552 height 784
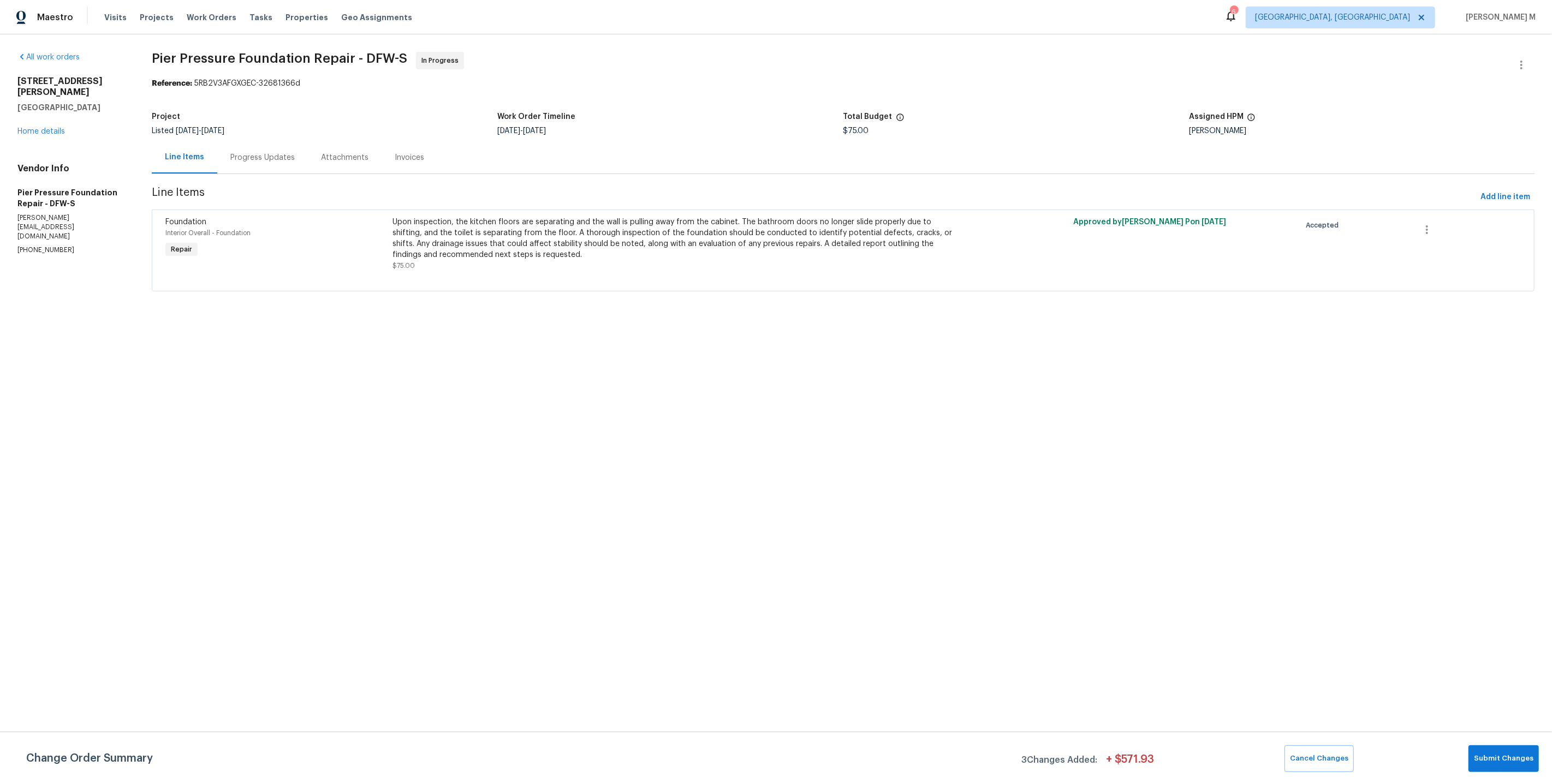
click at [260, 170] on section "Pier Pressure Foundation Repair - DFW-S In Progress Reference: 5RB2V3AFGXGEC-32…" at bounding box center [844, 177] width 1383 height 253
click at [252, 141] on div "Progress Updates" at bounding box center [262, 157] width 90 height 32
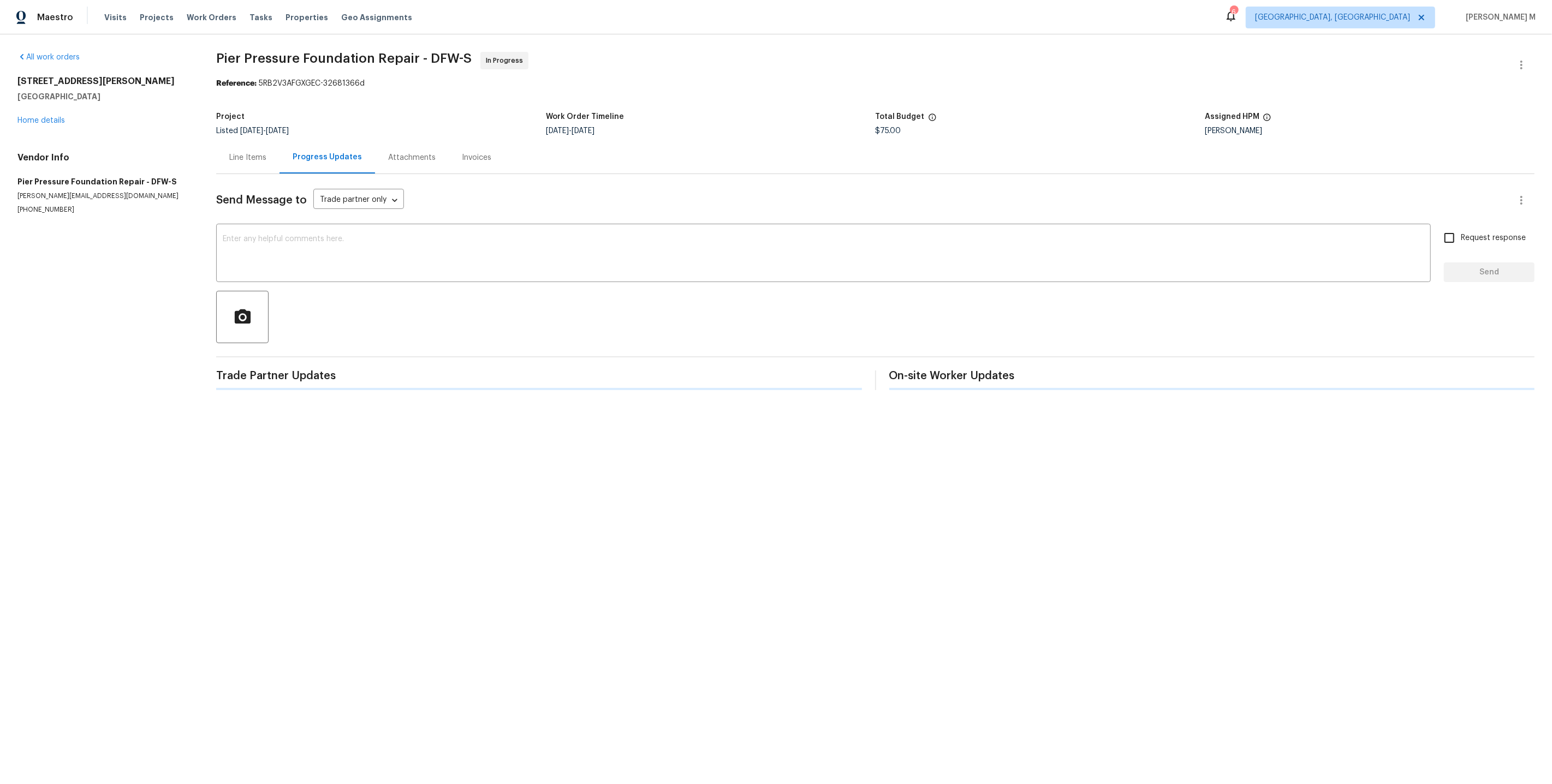
click at [233, 176] on div "Send Message to Trade partner only Trade partner only ​ x ​ Request response Se…" at bounding box center [875, 282] width 1318 height 216
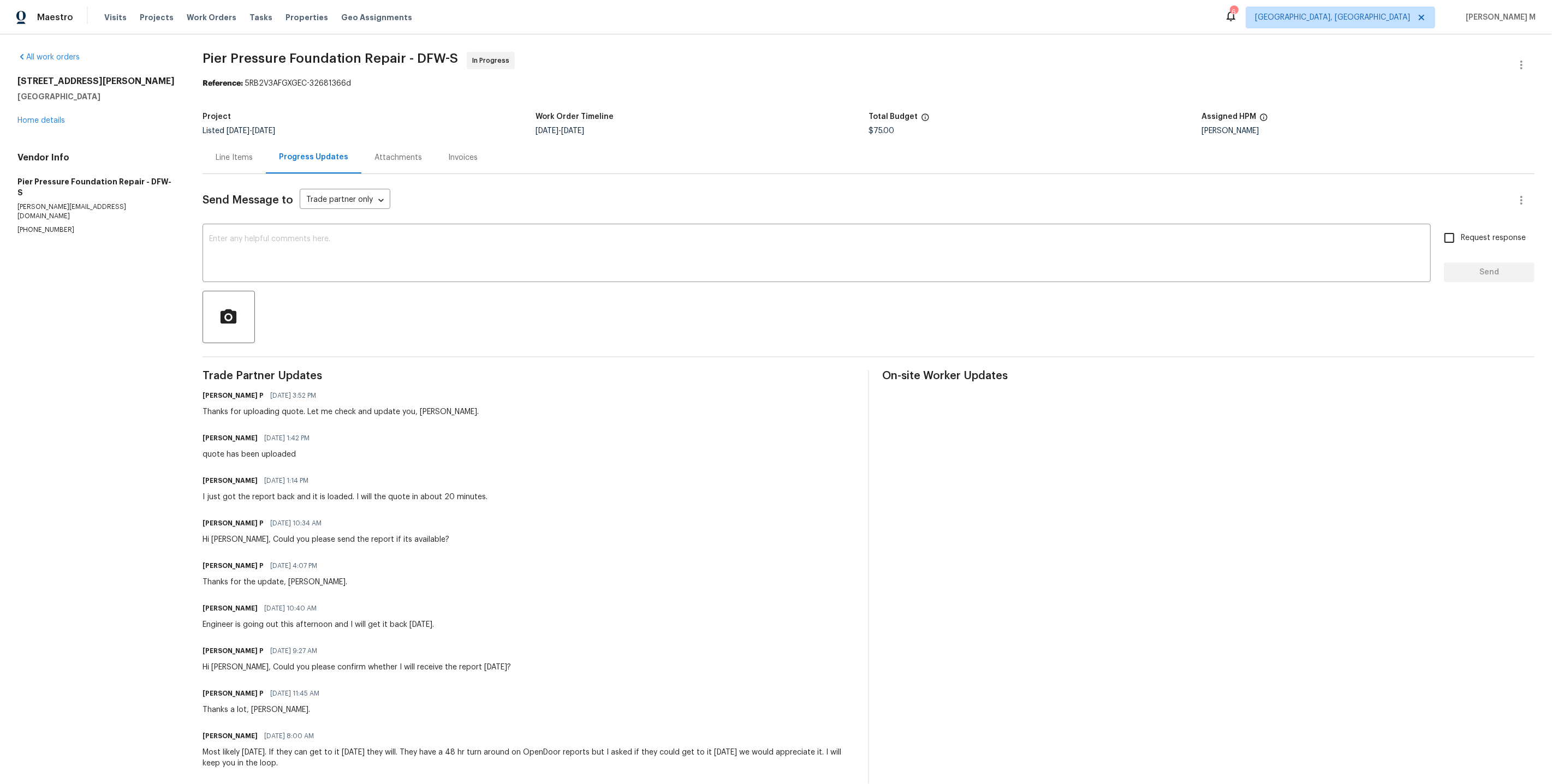
click at [213, 162] on div "Line Items" at bounding box center [234, 157] width 63 height 32
